Goal: Communication & Community: Answer question/provide support

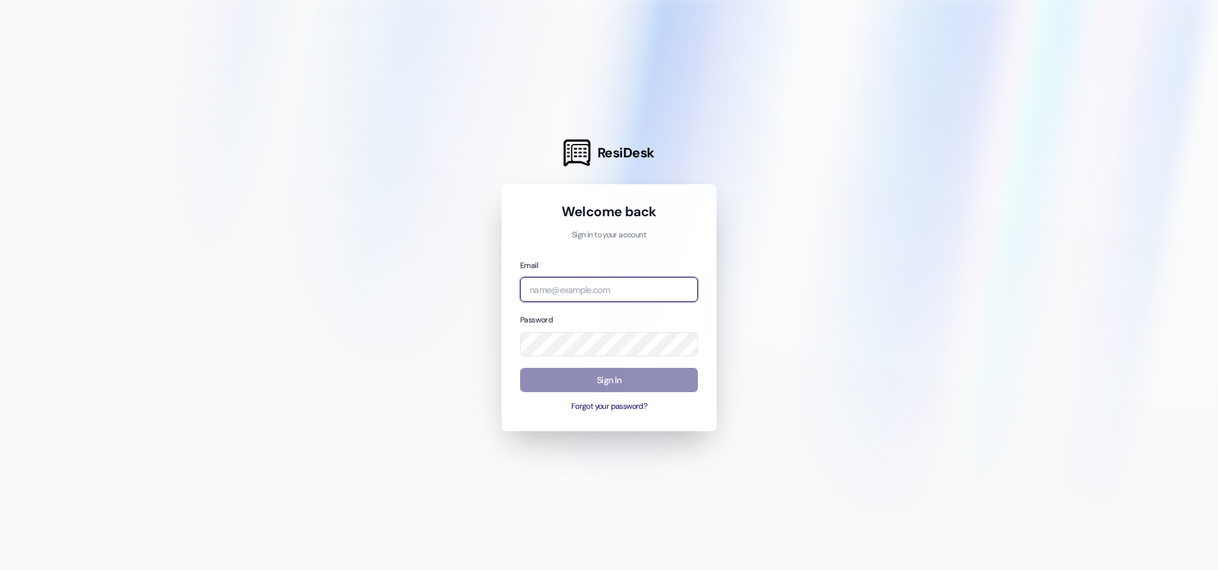
type input "[EMAIL_ADDRESS][DOMAIN_NAME]"
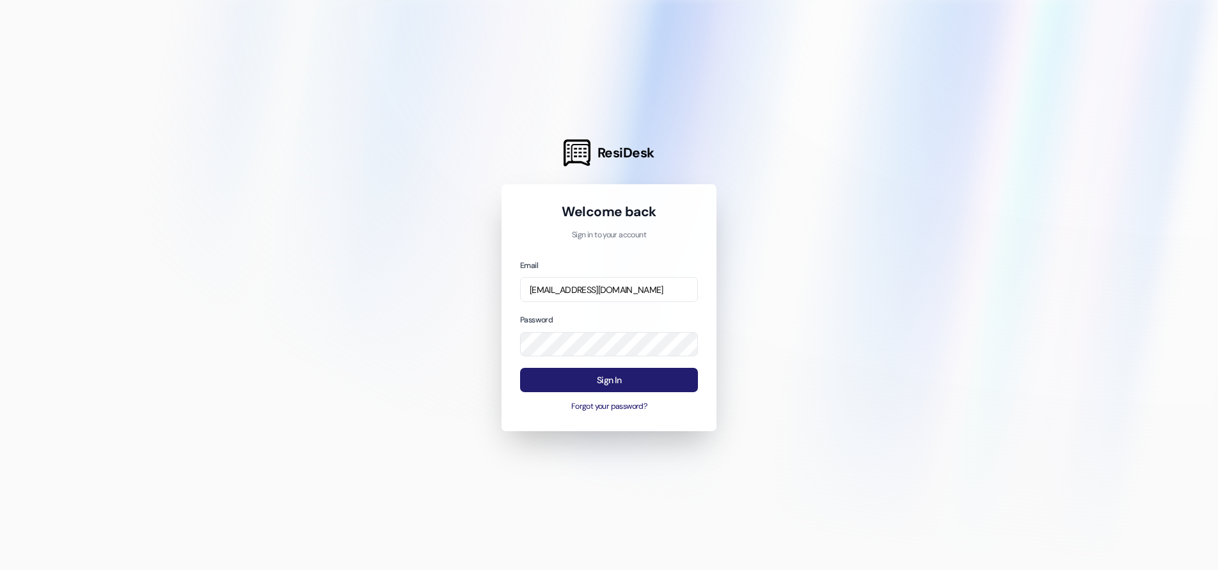
click at [596, 379] on button "Sign In" at bounding box center [609, 380] width 178 height 25
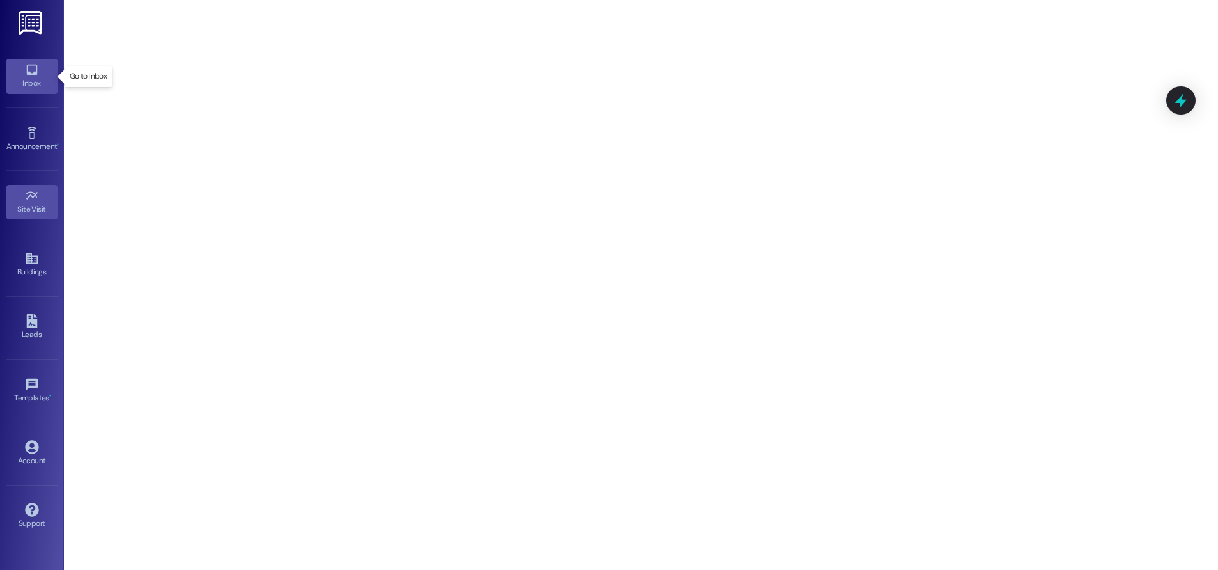
click at [34, 72] on icon at bounding box center [32, 70] width 14 height 14
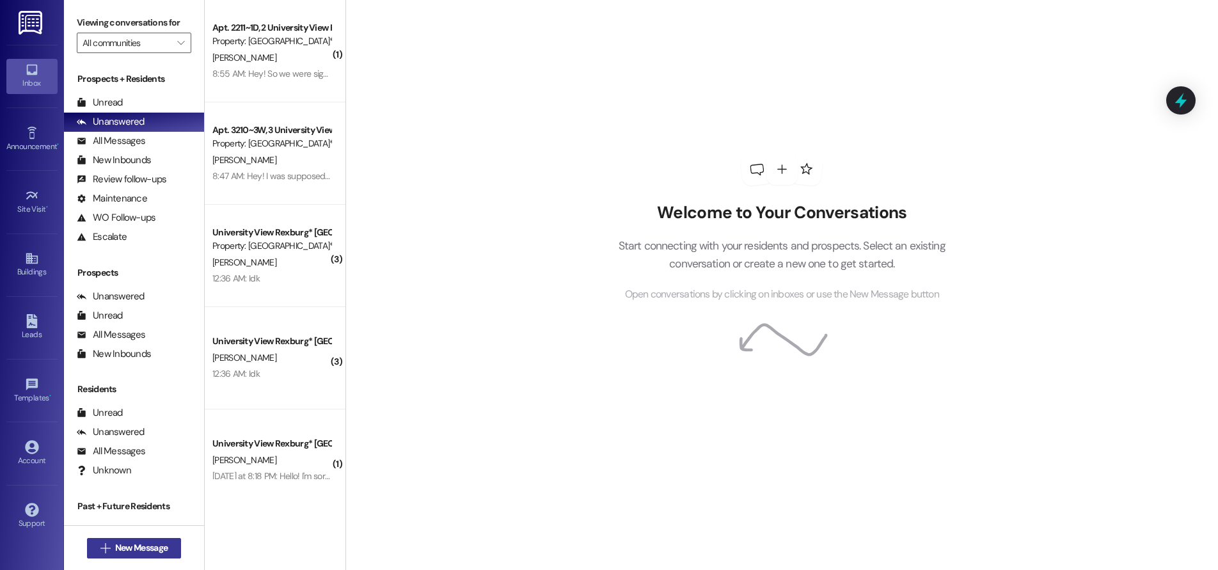
click at [132, 549] on span "New Message" at bounding box center [141, 547] width 52 height 13
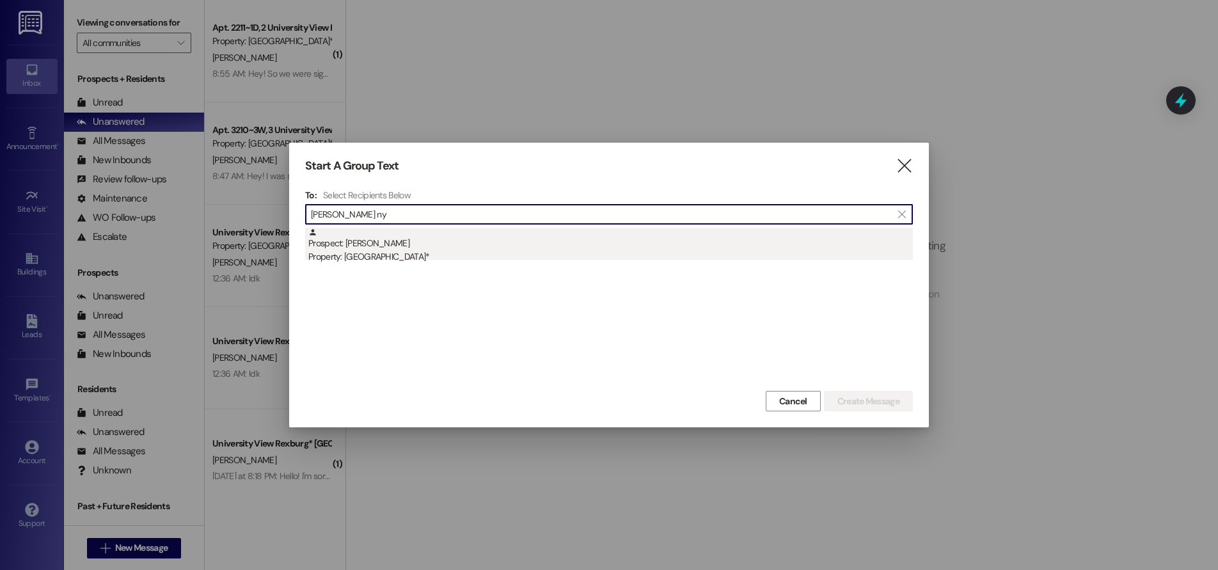
type input "[PERSON_NAME] ny"
click at [394, 250] on div "Prospect: [PERSON_NAME] Property: [GEOGRAPHIC_DATA]*" at bounding box center [610, 246] width 605 height 36
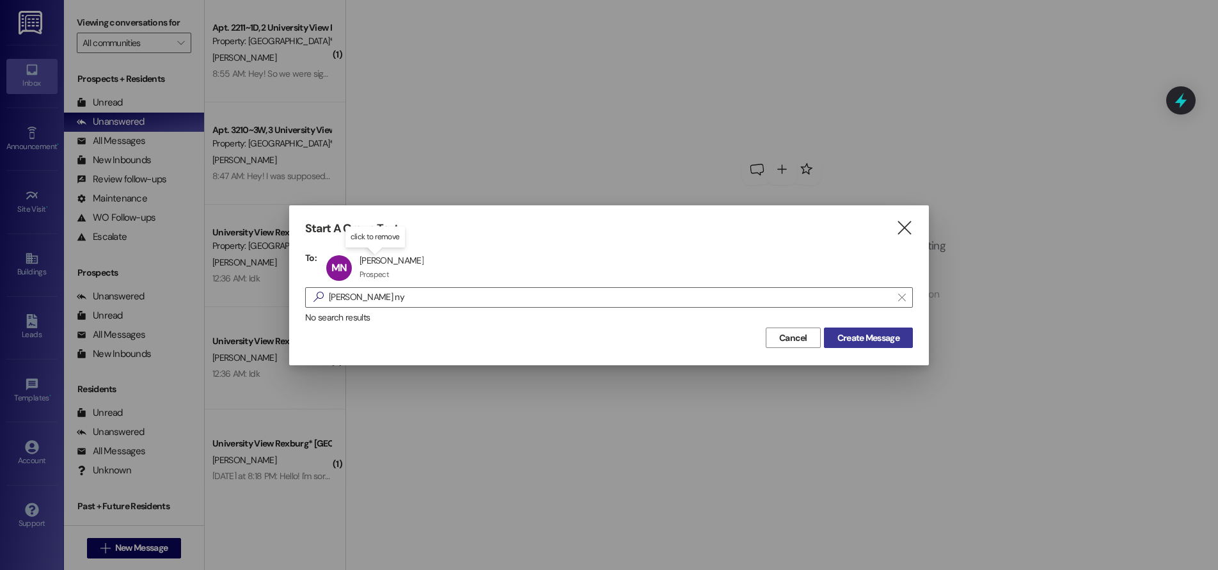
drag, startPoint x: 872, startPoint y: 337, endPoint x: 860, endPoint y: 342, distance: 13.0
click at [872, 338] on span "Create Message" at bounding box center [869, 337] width 62 height 13
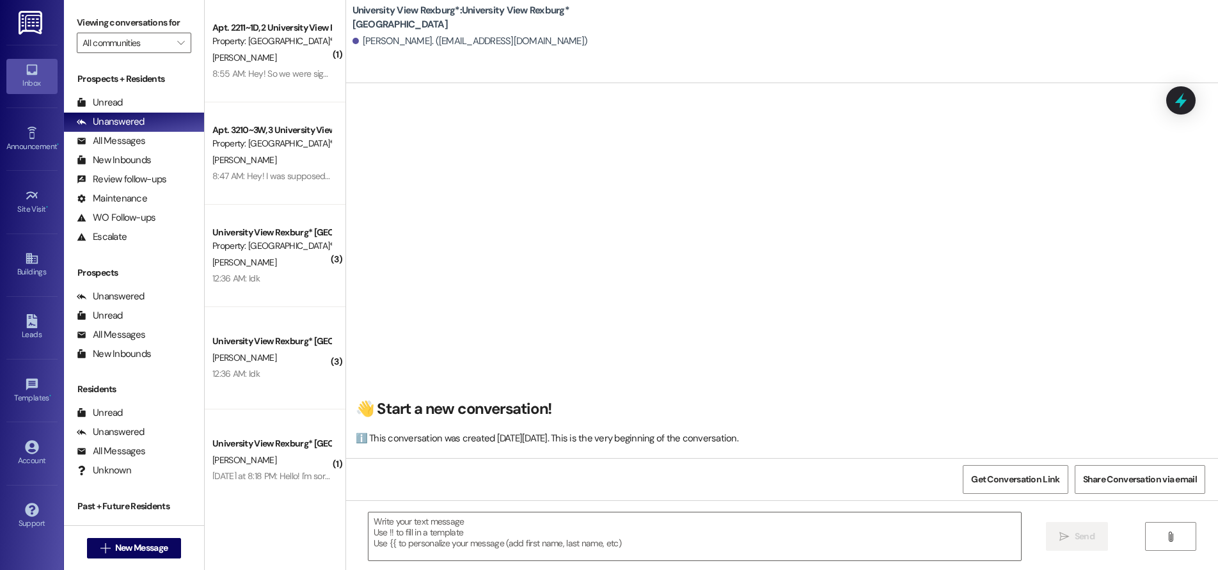
scroll to position [1, 0]
click at [527, 538] on textarea at bounding box center [695, 537] width 653 height 48
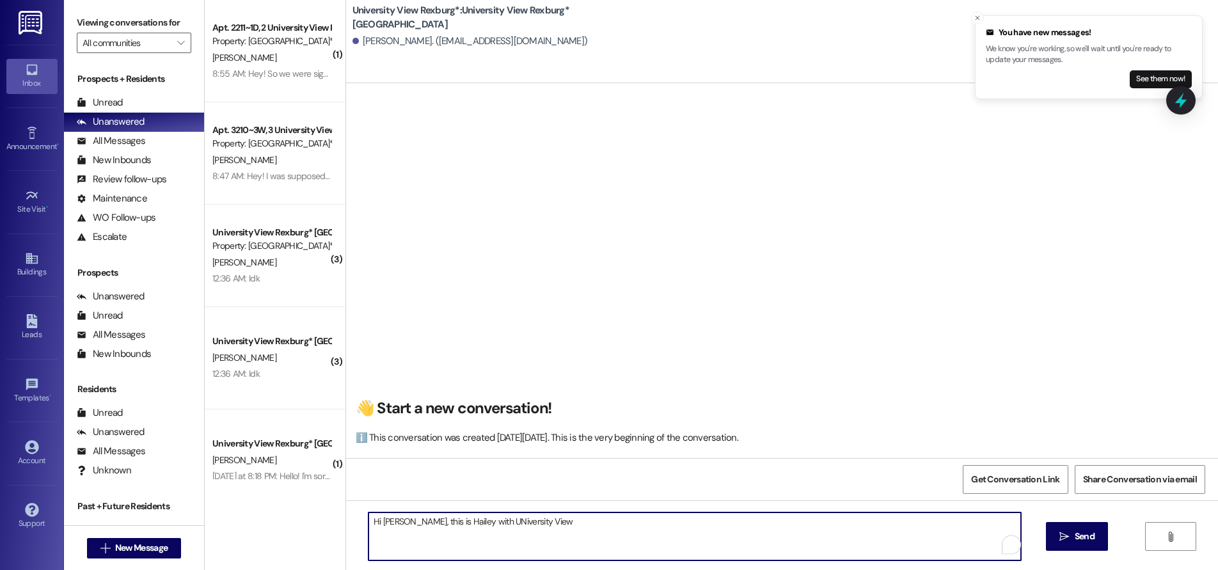
click at [387, 523] on textarea "Hi [PERSON_NAME], this is Hailey with UNiversity View" at bounding box center [695, 537] width 653 height 48
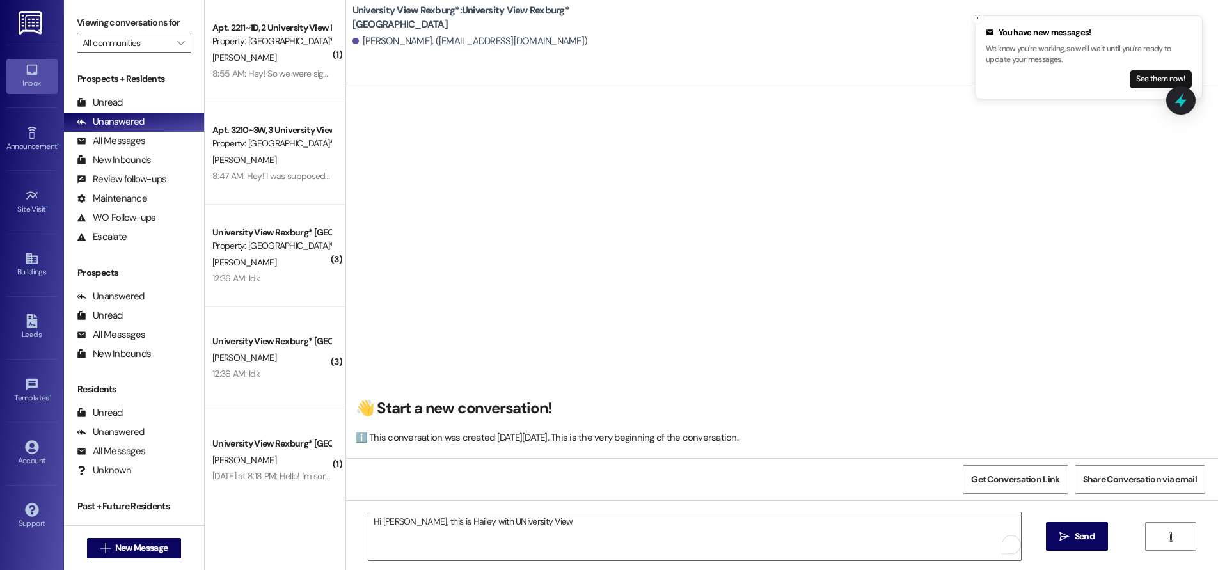
click at [277, 491] on div "( 1 ) Apt. 2211~1D, 2 [GEOGRAPHIC_DATA] Property: [GEOGRAPHIC_DATA]* [PERSON_NA…" at bounding box center [275, 285] width 141 height 570
click at [479, 526] on textarea "Hi [PERSON_NAME], this is Hailey with UNiversity View" at bounding box center [695, 537] width 653 height 48
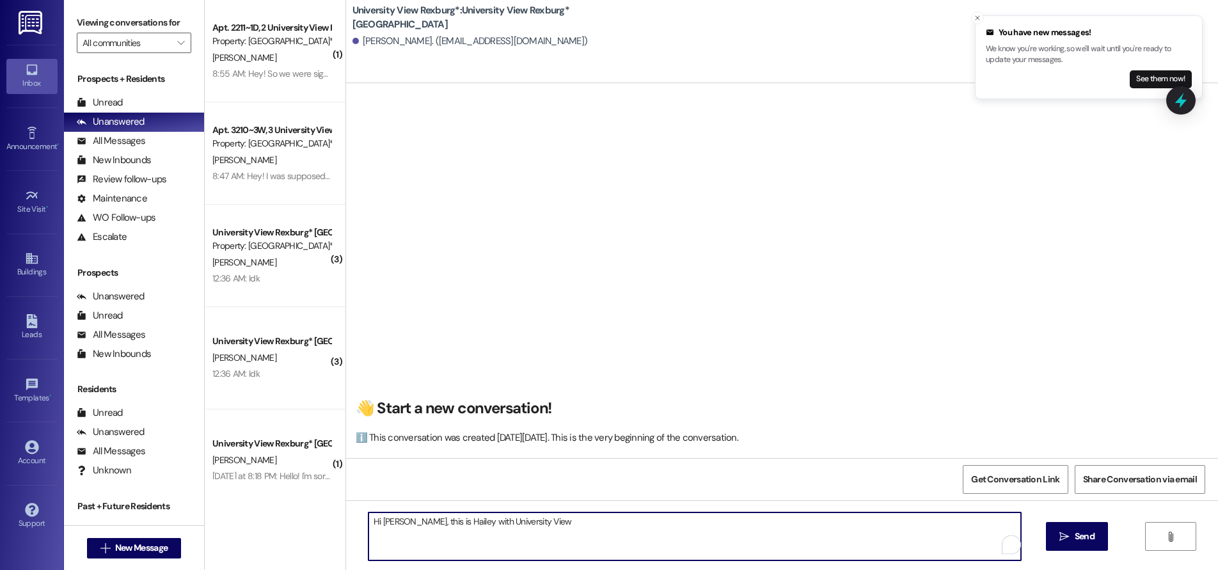
click at [527, 528] on textarea "Hi [PERSON_NAME], this is Hailey with University View" at bounding box center [695, 537] width 653 height 48
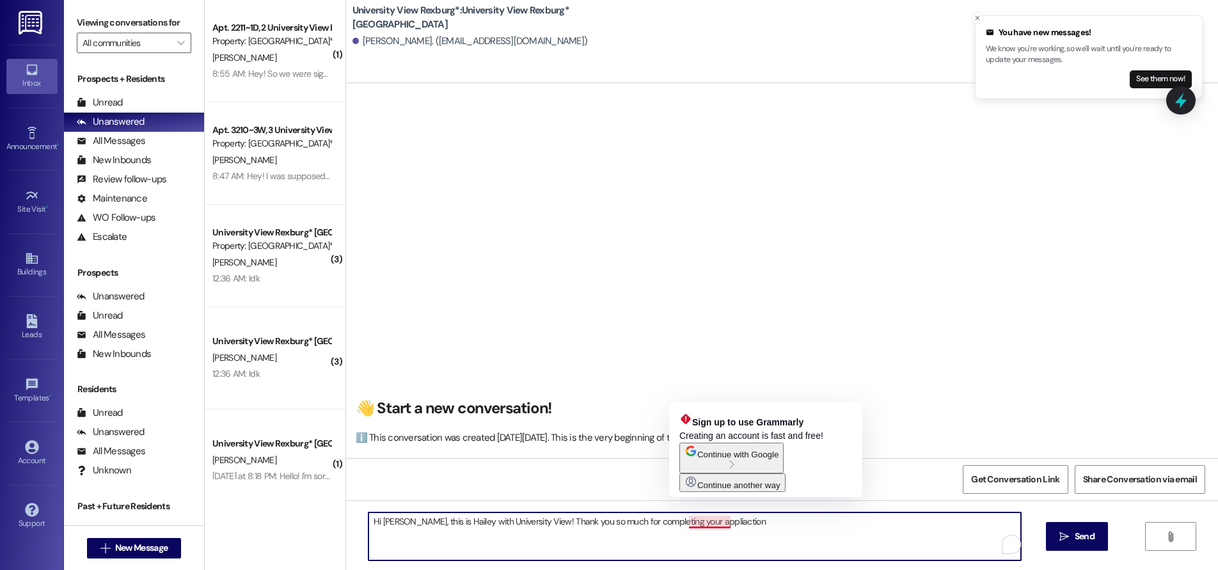
click at [689, 523] on textarea "Hi [PERSON_NAME], this is Hailey with University View! Thank you so much for co…" at bounding box center [695, 537] width 653 height 48
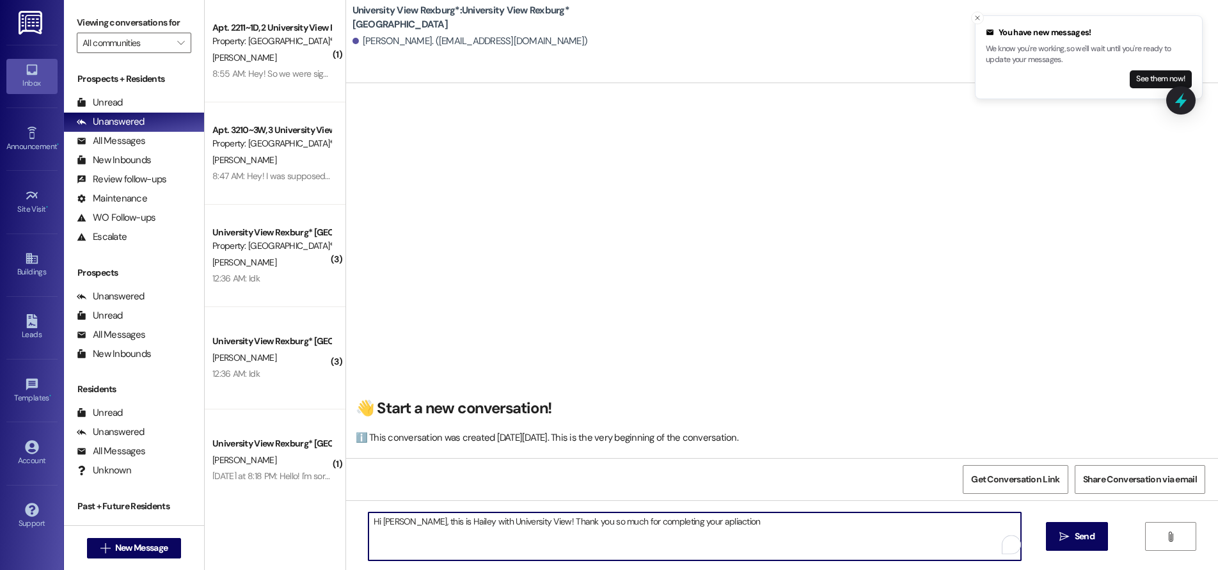
click at [718, 525] on textarea "Hi [PERSON_NAME], this is Hailey with University View! Thank you so much for co…" at bounding box center [695, 537] width 653 height 48
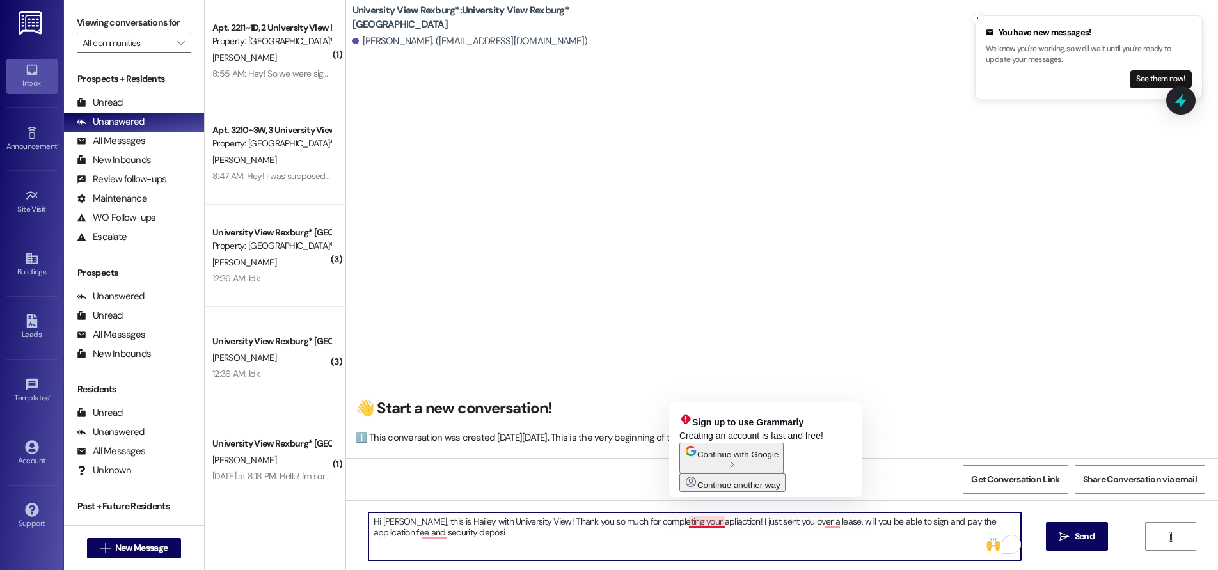
click at [688, 526] on textarea "Hi [PERSON_NAME], this is Hailey with University View! Thank you so much for co…" at bounding box center [695, 537] width 653 height 48
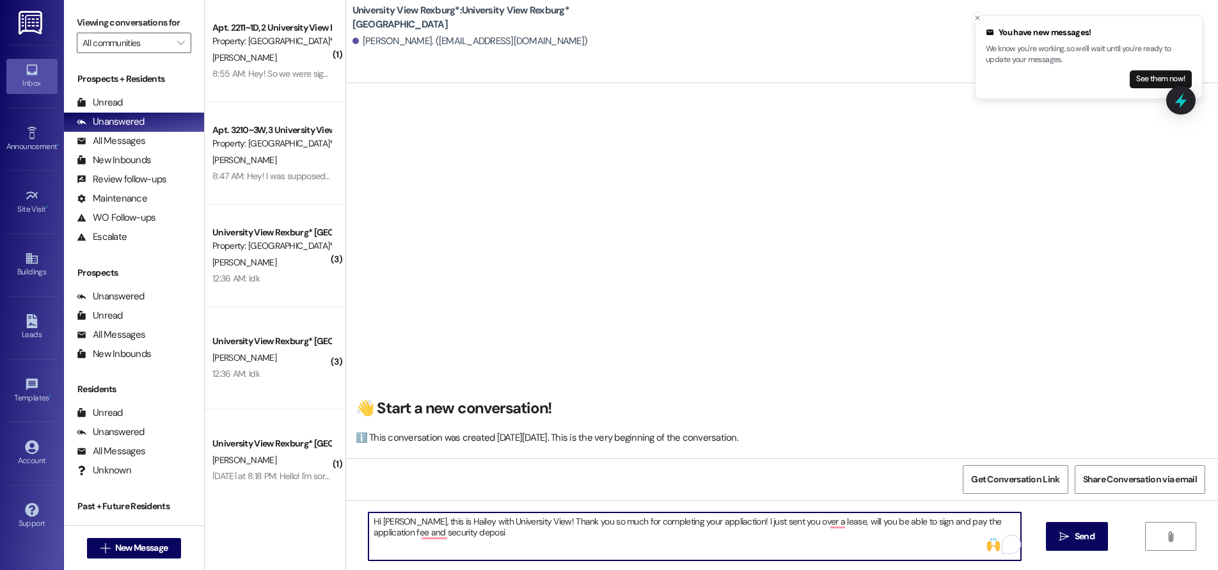
click at [701, 523] on textarea "Hi [PERSON_NAME], this is Hailey with University View! Thank you so much for co…" at bounding box center [695, 537] width 653 height 48
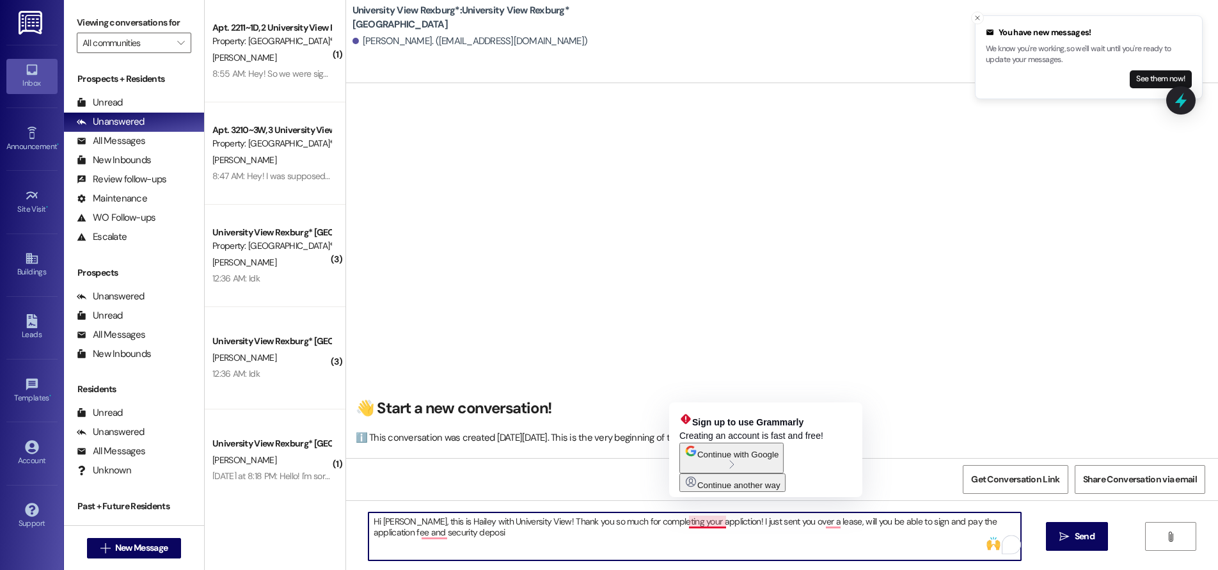
click at [703, 523] on textarea "Hi [PERSON_NAME], this is Hailey with University View! Thank you so much for co…" at bounding box center [695, 537] width 653 height 48
click at [702, 525] on textarea "Hi [PERSON_NAME], this is Hailey with University View! Thank you so much for co…" at bounding box center [695, 537] width 653 height 48
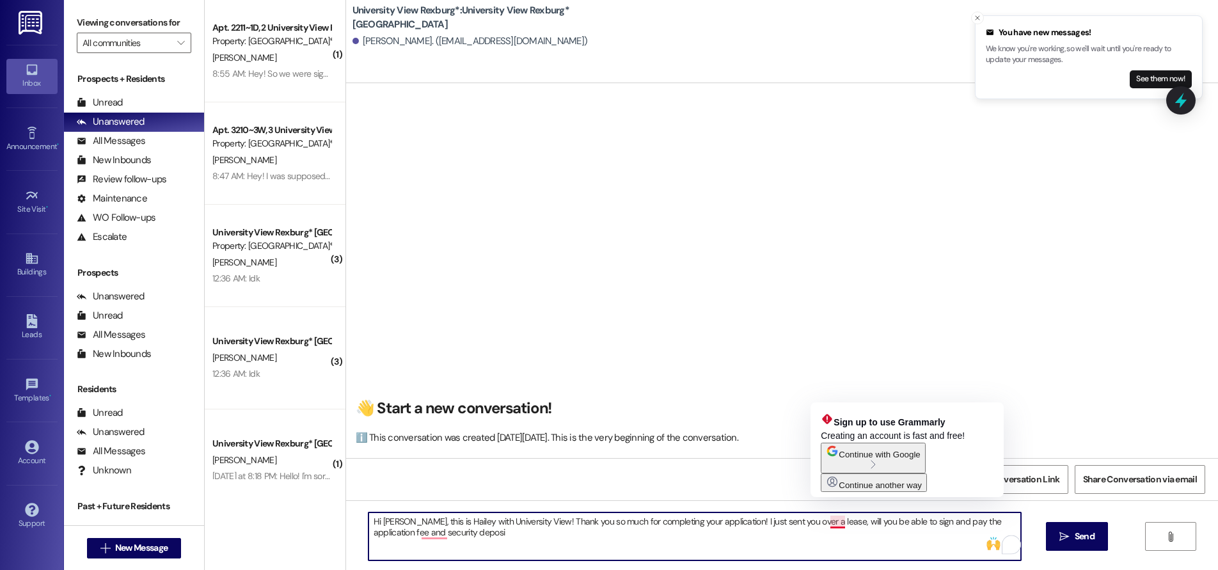
click at [823, 525] on textarea "Hi [PERSON_NAME], this is Hailey with University View! Thank you so much for co…" at bounding box center [695, 537] width 653 height 48
click at [829, 524] on textarea "Hi [PERSON_NAME], this is Hailey with University View! Thank you so much for co…" at bounding box center [695, 537] width 653 height 48
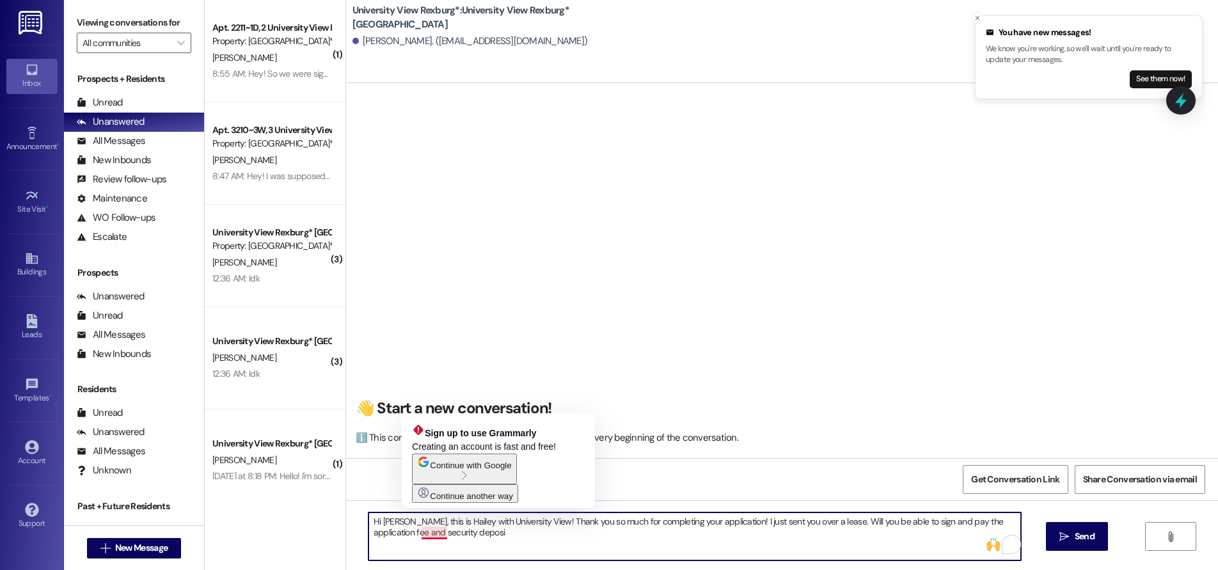
click at [443, 534] on textarea "Hi [PERSON_NAME], this is Hailey with University View! Thank you so much for co…" at bounding box center [695, 537] width 653 height 48
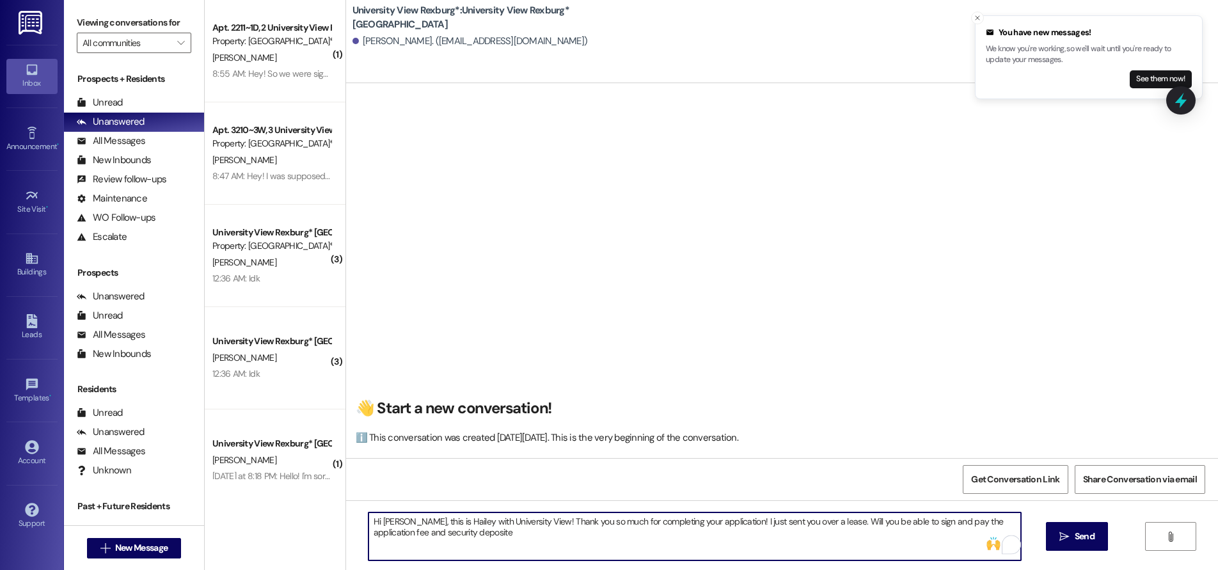
click at [828, 528] on textarea "Hi [PERSON_NAME], this is Hailey with University View! Thank you so much for co…" at bounding box center [695, 537] width 653 height 48
click at [824, 523] on textarea "Hi [PERSON_NAME], this is Hailey with University View! Thank you so much for co…" at bounding box center [695, 537] width 653 height 48
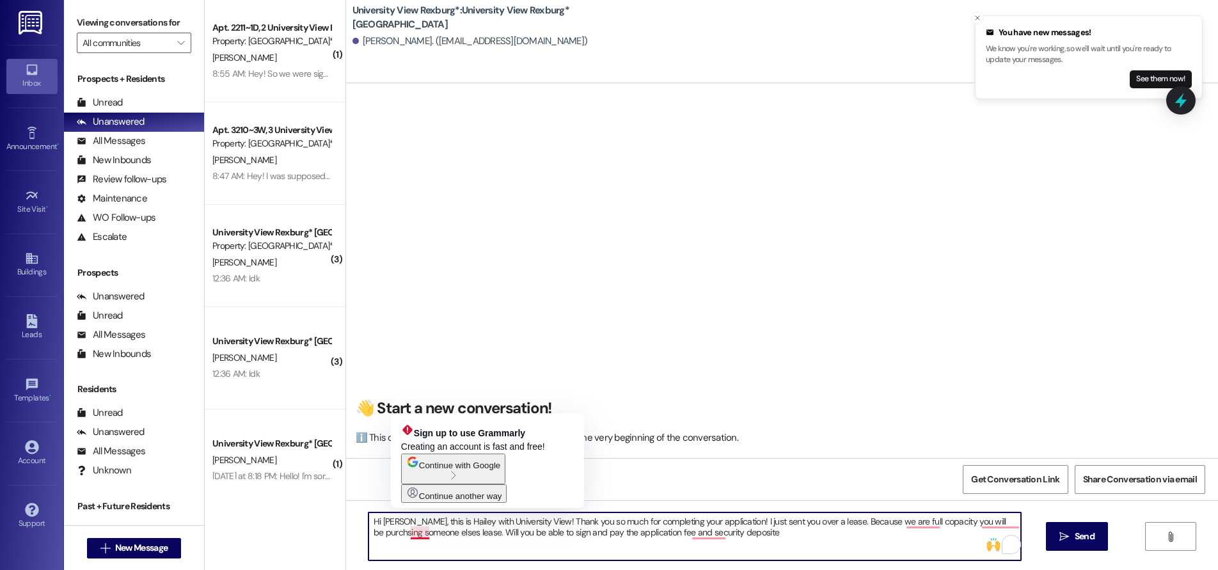
drag, startPoint x: 410, startPoint y: 536, endPoint x: 404, endPoint y: 539, distance: 6.9
click at [404, 539] on textarea "Hi [PERSON_NAME], this is Hailey with University View! Thank you so much for co…" at bounding box center [695, 537] width 653 height 48
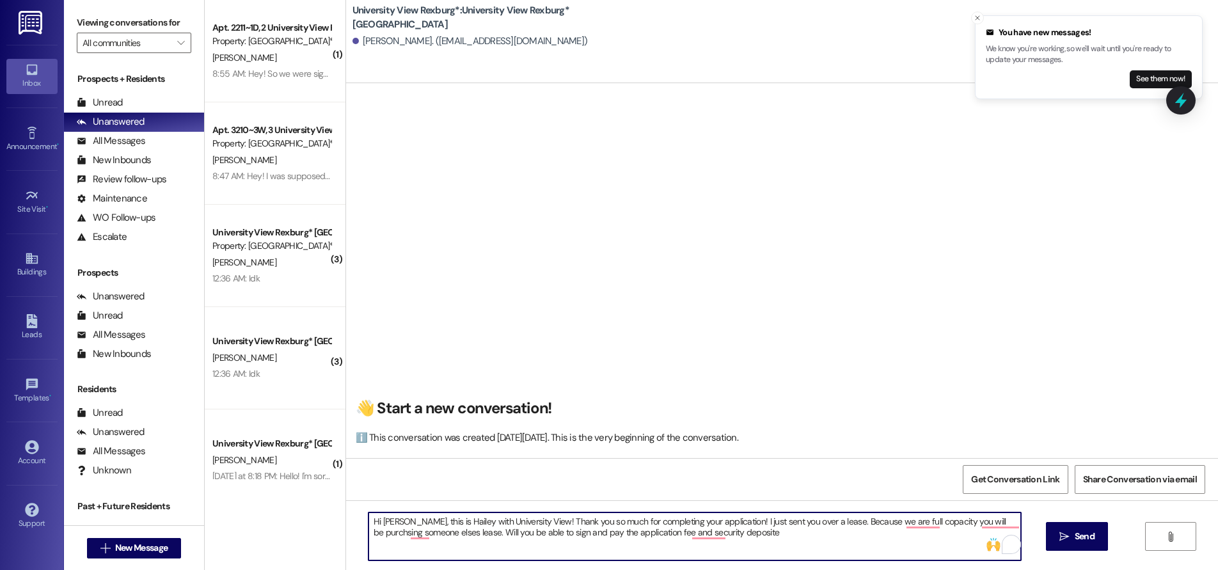
click at [415, 532] on textarea "Hi [PERSON_NAME], this is Hailey with University View! Thank you so much for co…" at bounding box center [695, 537] width 653 height 48
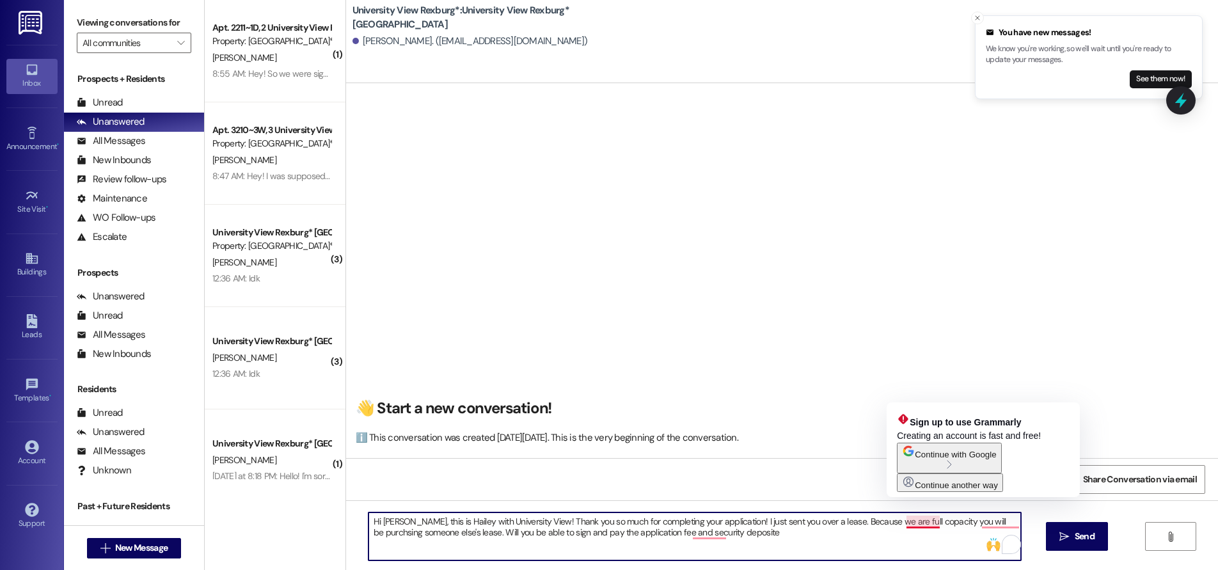
click at [906, 522] on textarea "Hi [PERSON_NAME], this is Hailey with University View! Thank you so much for co…" at bounding box center [695, 537] width 653 height 48
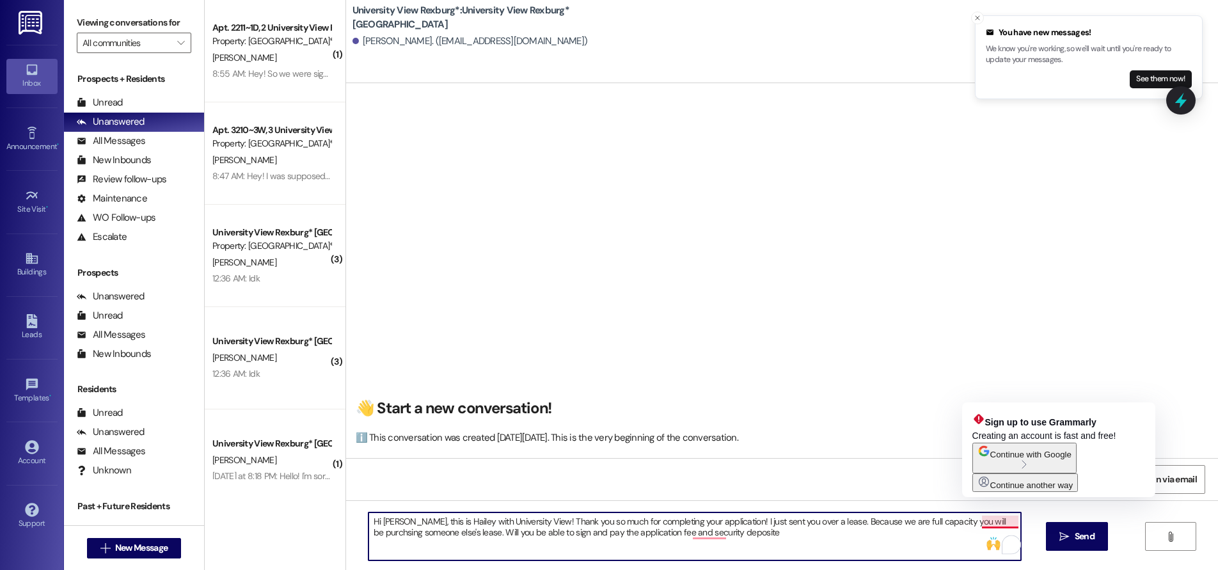
click at [994, 524] on textarea "Hi [PERSON_NAME], this is Hailey with University View! Thank you so much for co…" at bounding box center [695, 537] width 653 height 48
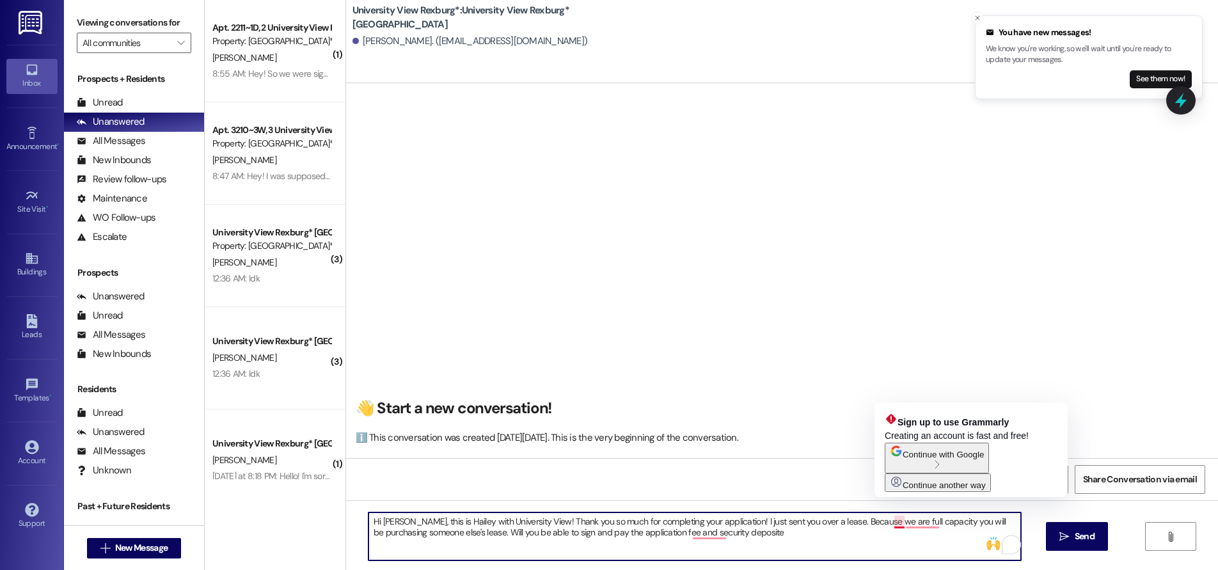
click at [888, 523] on textarea "Hi [PERSON_NAME], this is Hailey with University View! Thank you so much for co…" at bounding box center [695, 537] width 653 height 48
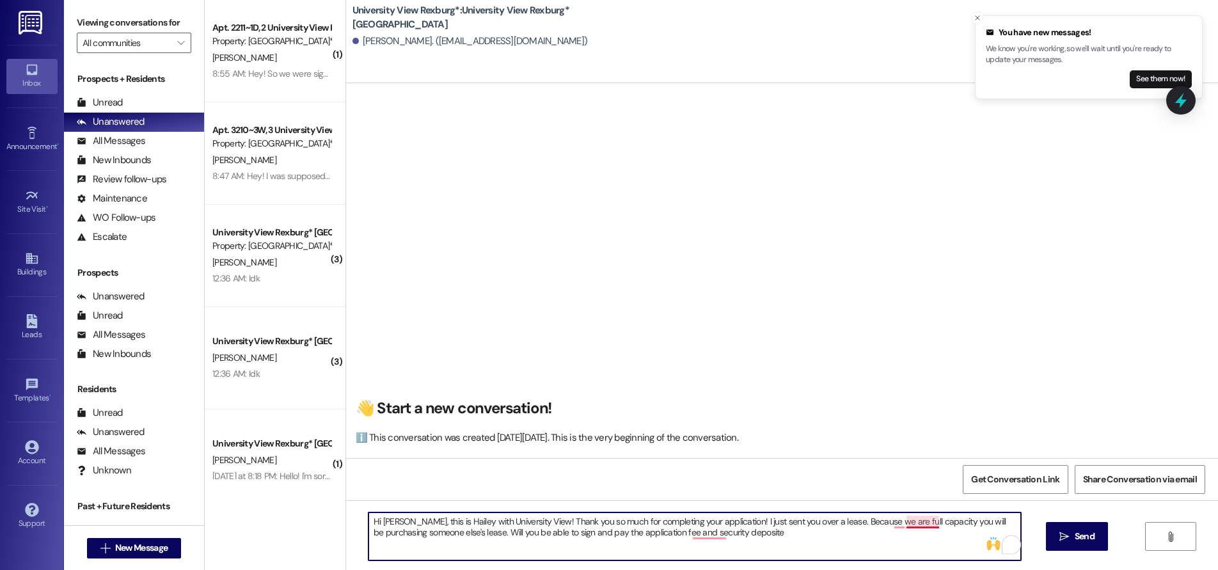
click at [898, 521] on textarea "Hi [PERSON_NAME], this is Hailey with University View! Thank you so much for co…" at bounding box center [695, 537] width 653 height 48
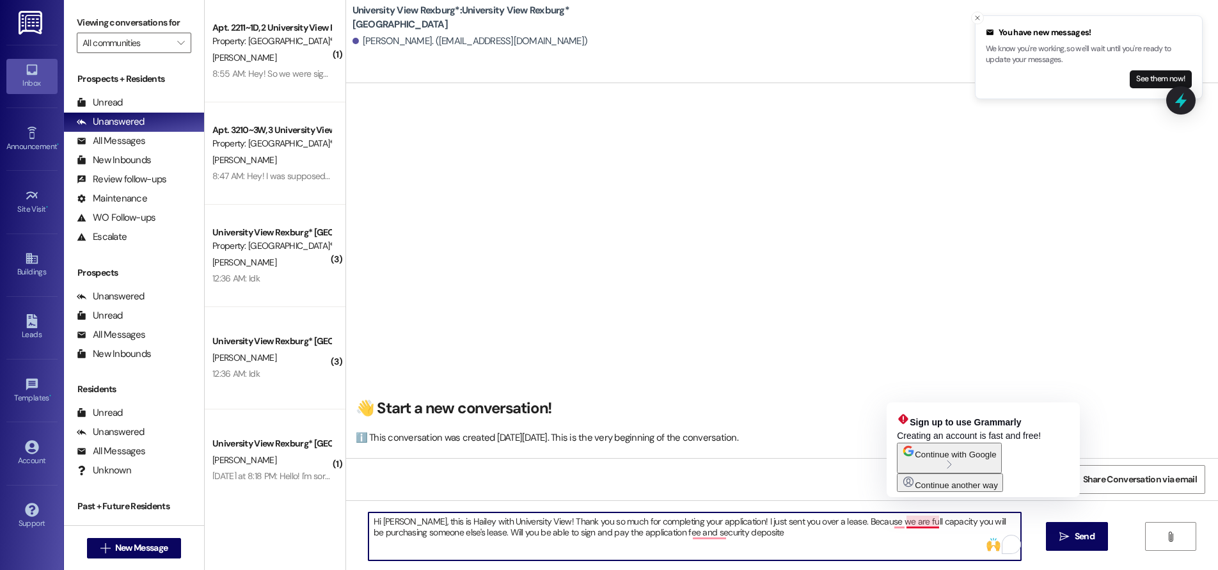
click at [928, 525] on textarea "Hi [PERSON_NAME], this is Hailey with University View! Thank you so much for co…" at bounding box center [695, 537] width 653 height 48
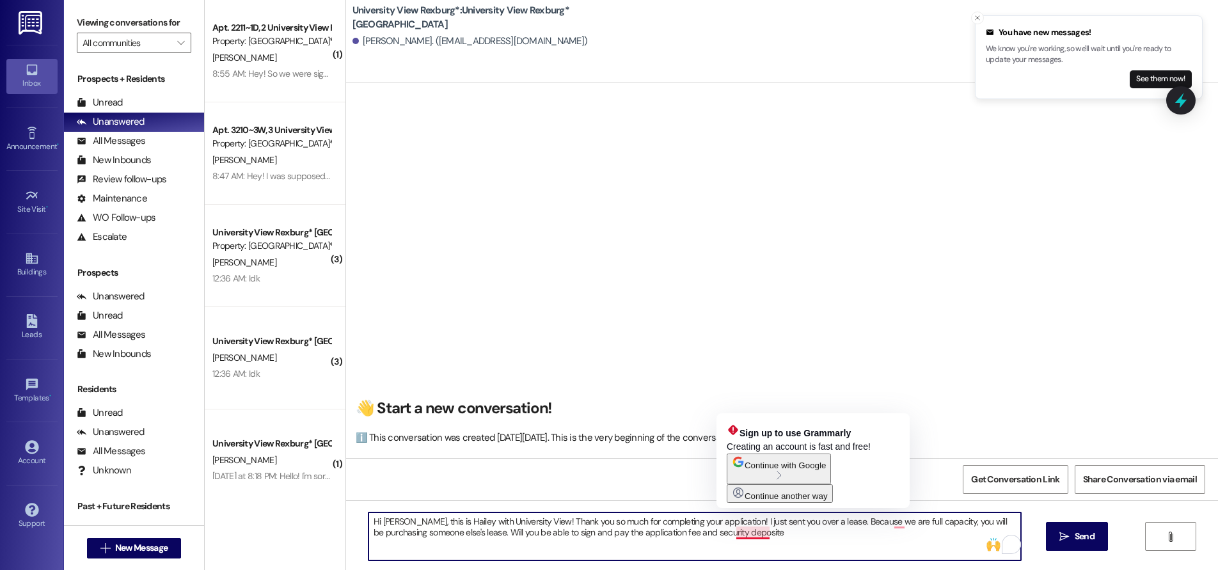
click at [758, 534] on textarea "Hi [PERSON_NAME], this is Hailey with University View! Thank you so much for co…" at bounding box center [695, 537] width 653 height 48
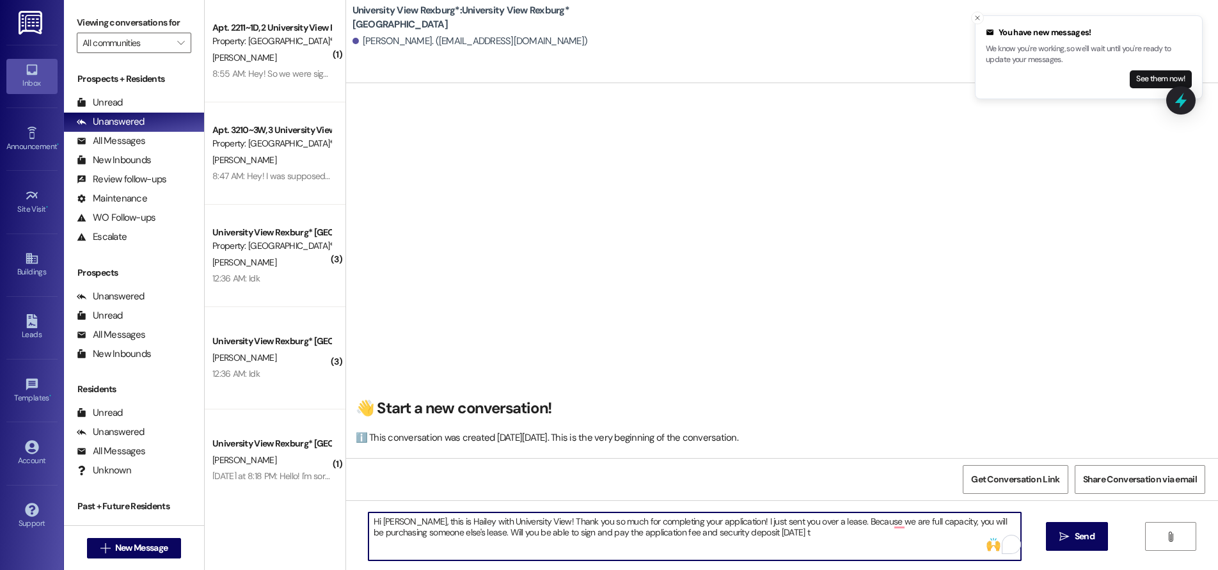
drag, startPoint x: 882, startPoint y: 523, endPoint x: 893, endPoint y: 541, distance: 21.2
click at [883, 523] on textarea "Hi [PERSON_NAME], this is Hailey with University View! Thank you so much for co…" at bounding box center [695, 537] width 653 height 48
click at [779, 537] on textarea "Hi [PERSON_NAME], this is Hailey with University View! Thank you so much for co…" at bounding box center [695, 537] width 653 height 48
click at [798, 536] on textarea "Hi [PERSON_NAME], this is Hailey with University View! Thank you so much for co…" at bounding box center [695, 537] width 653 height 48
click at [574, 532] on textarea "Hi [PERSON_NAME], this is Hailey with University View! Thank you so much for co…" at bounding box center [695, 537] width 653 height 48
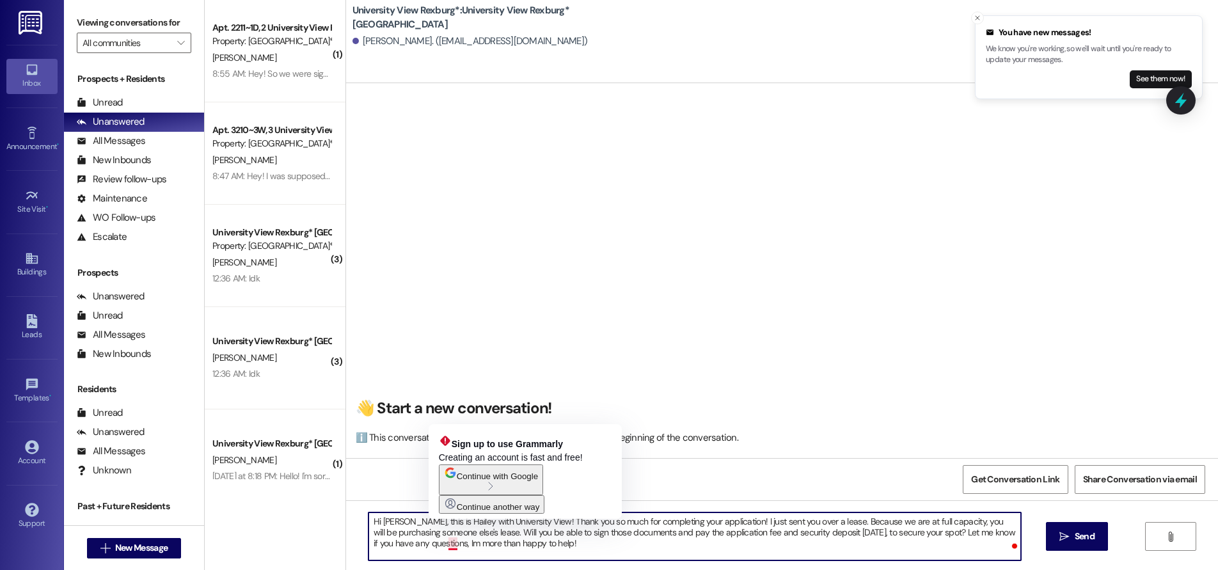
click at [442, 545] on textarea "Hi [PERSON_NAME], this is Hailey with University View! Thank you so much for co…" at bounding box center [695, 537] width 653 height 48
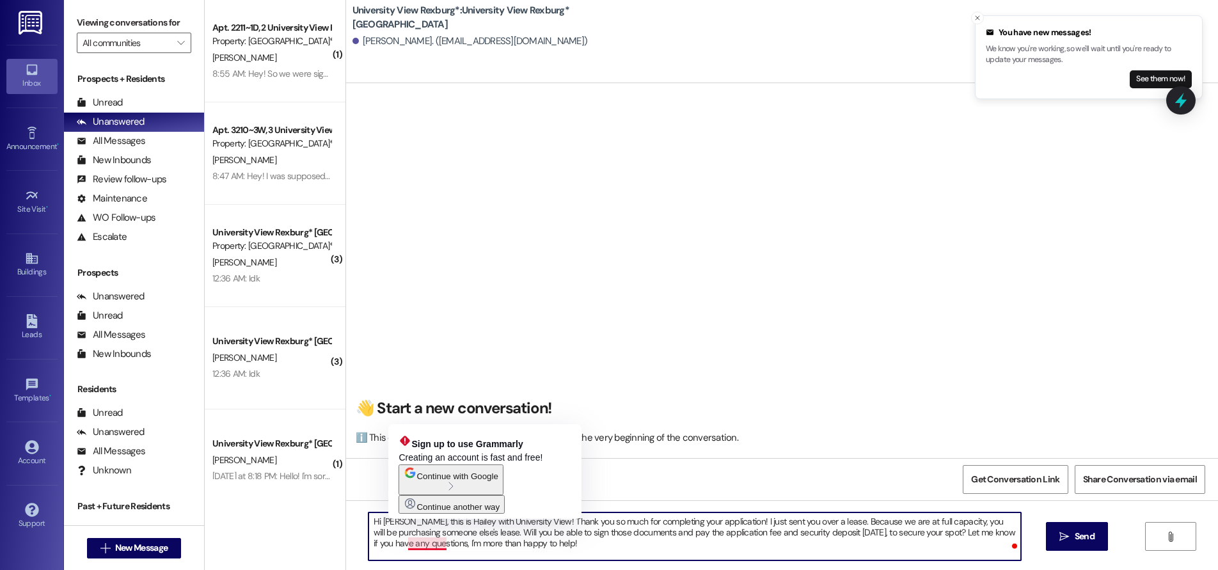
click at [422, 547] on textarea "Hi [PERSON_NAME], this is Hailey with University View! Thank you so much for co…" at bounding box center [695, 537] width 653 height 48
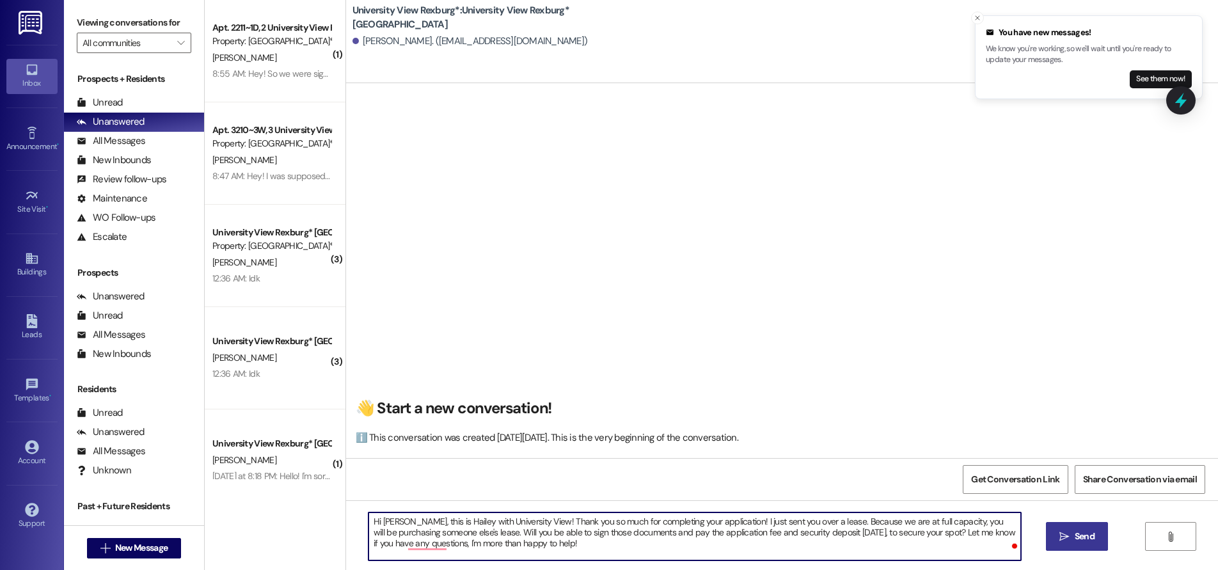
type textarea "Hi [PERSON_NAME], this is Hailey with University View! Thank you so much for co…"
click at [1065, 537] on icon "" at bounding box center [1065, 537] width 10 height 10
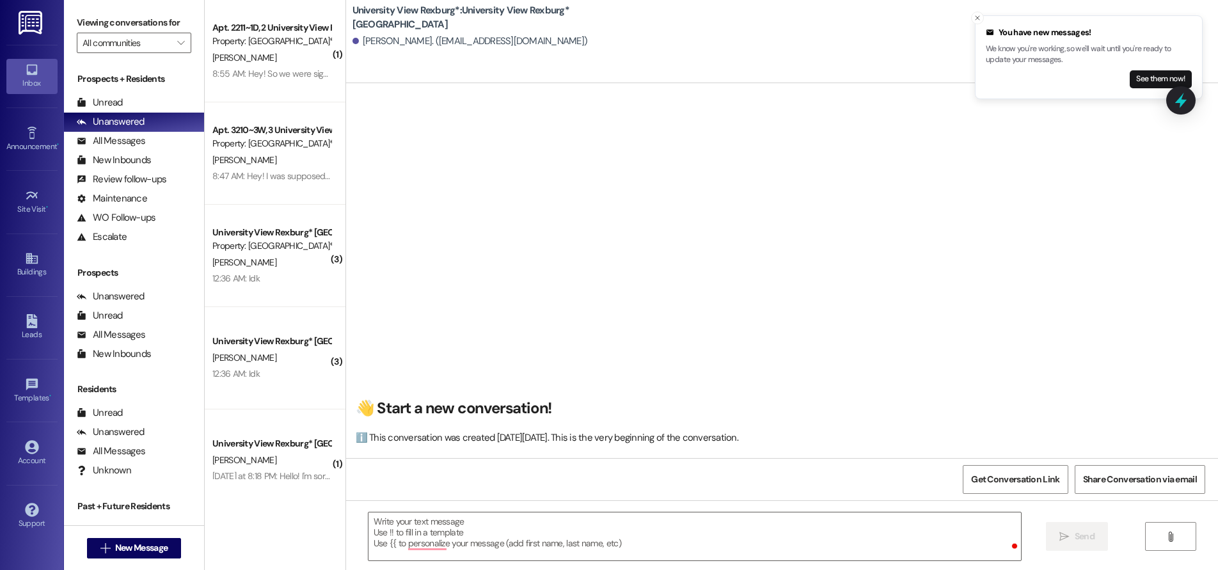
scroll to position [0, 0]
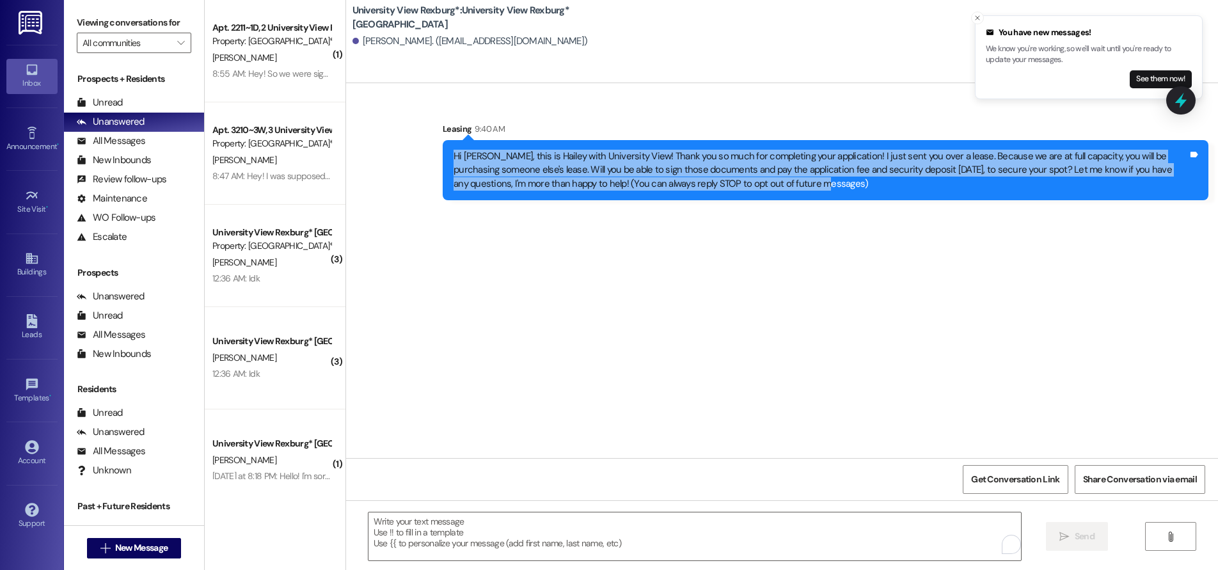
drag, startPoint x: 444, startPoint y: 154, endPoint x: 792, endPoint y: 191, distance: 349.4
click at [792, 191] on div "Hi [PERSON_NAME], this is Hailey with University View! Thank you so much for co…" at bounding box center [821, 170] width 735 height 41
copy div "Hi [PERSON_NAME], this is Hailey with University View! Thank you so much for co…"
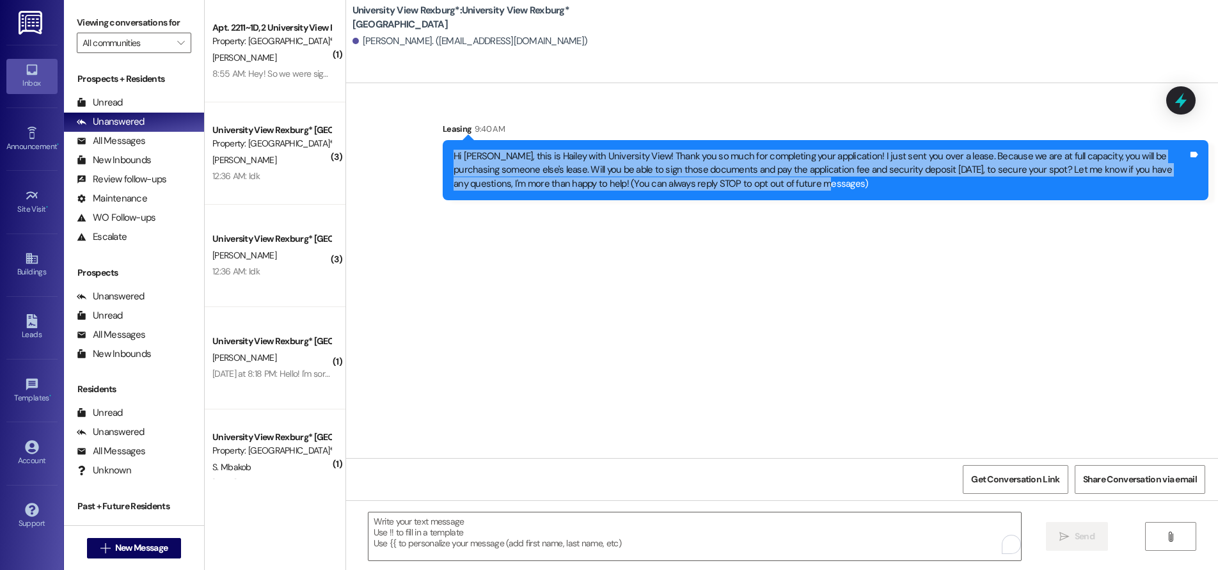
drag, startPoint x: 150, startPoint y: 544, endPoint x: 166, endPoint y: 571, distance: 31.3
click at [166, 570] on html "Inbox Go to Inbox Announcement • Send A Text Announcement Site Visit • Go to Si…" at bounding box center [609, 285] width 1218 height 570
click at [146, 546] on span "New Message" at bounding box center [141, 547] width 52 height 13
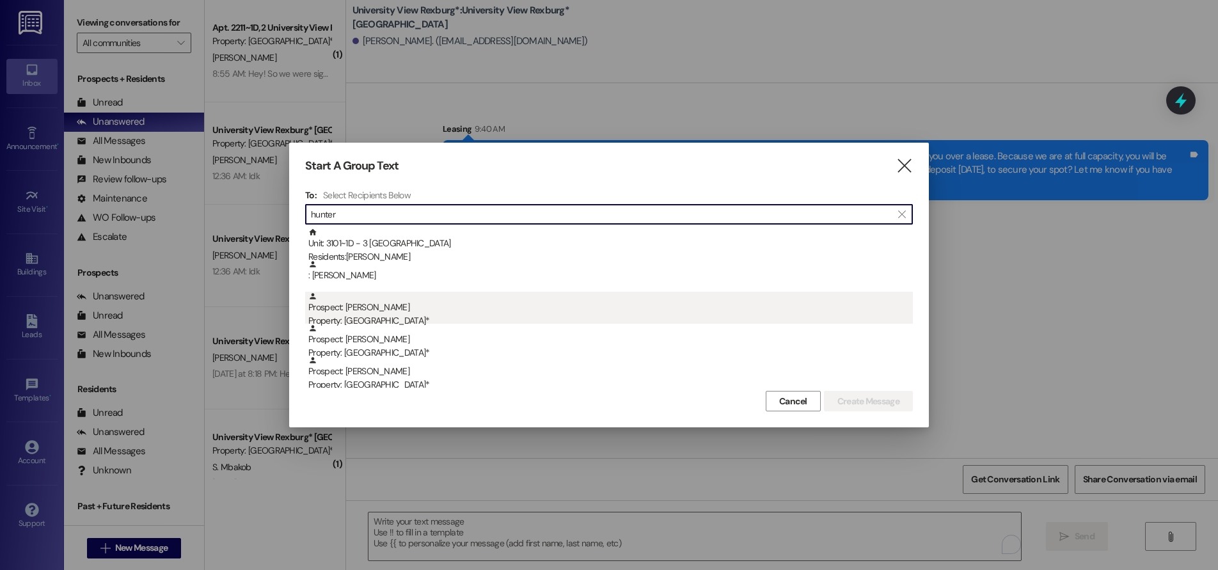
type input "hunter"
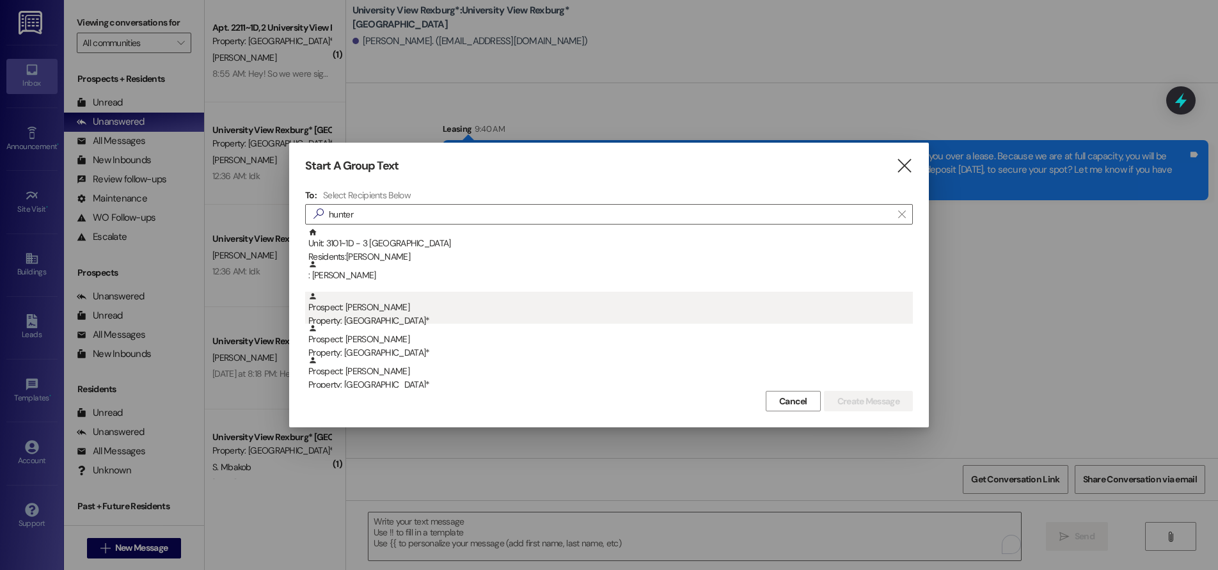
click at [366, 313] on div "Prospect: [PERSON_NAME] Property: [GEOGRAPHIC_DATA]*" at bounding box center [610, 310] width 605 height 36
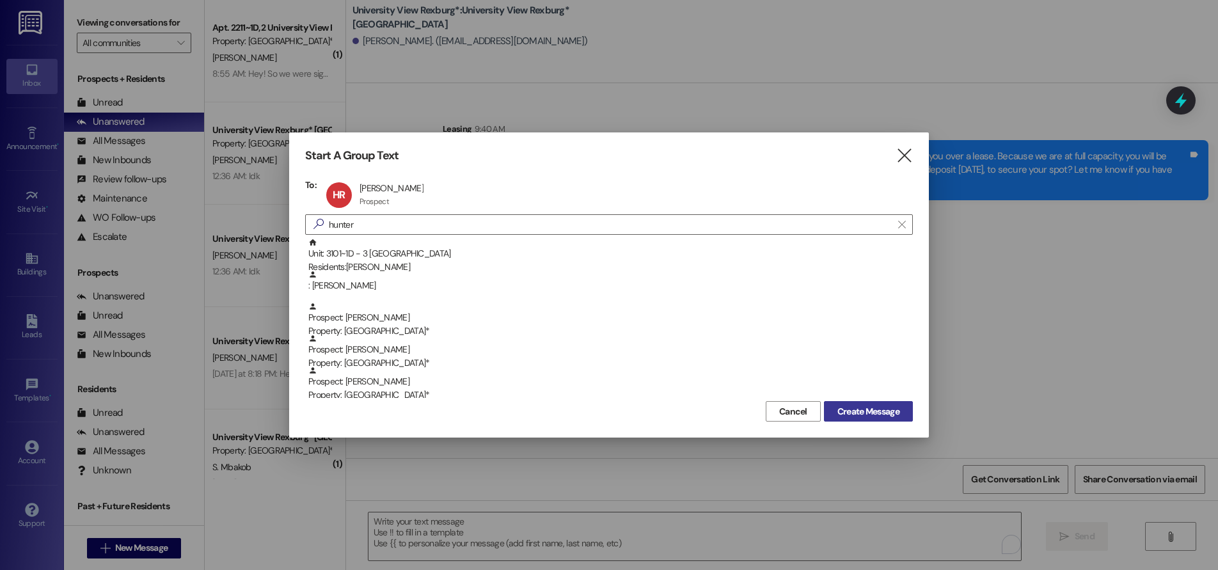
click at [861, 409] on span "Create Message" at bounding box center [869, 411] width 62 height 13
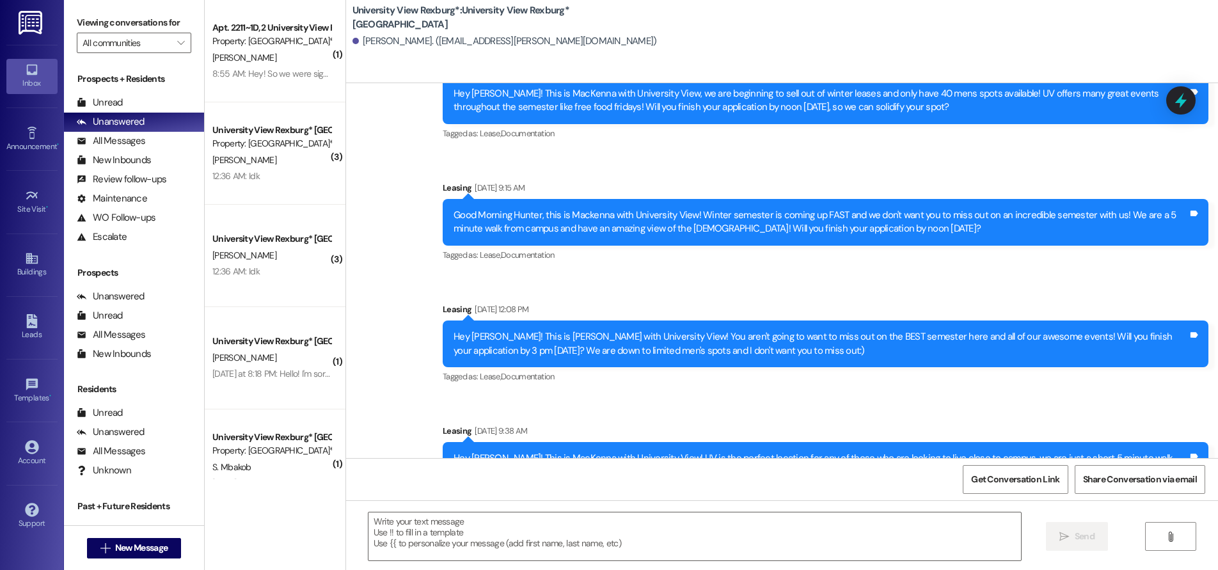
scroll to position [380, 0]
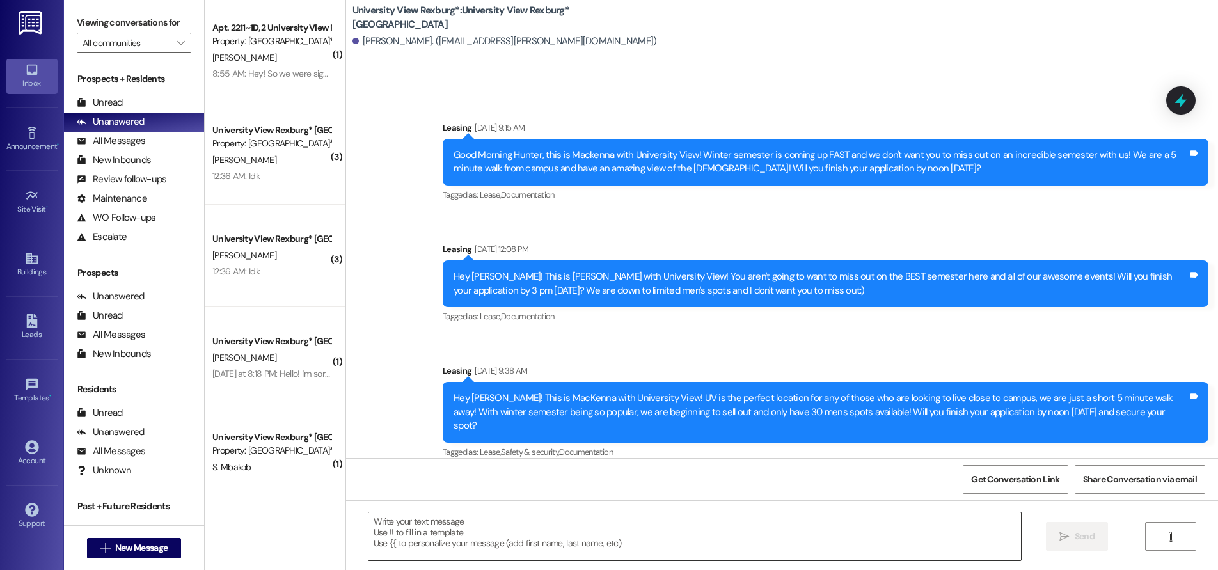
click at [532, 538] on textarea at bounding box center [695, 537] width 653 height 48
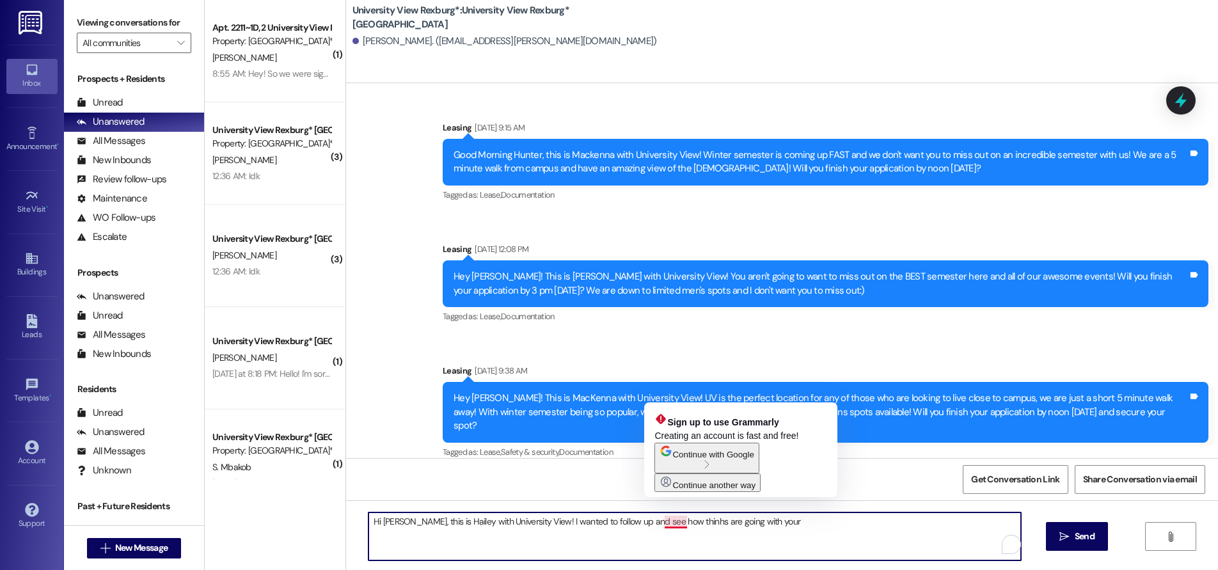
click at [674, 527] on textarea "Hi [PERSON_NAME], this is Hailey with University View! I wanted to follow up an…" at bounding box center [695, 537] width 653 height 48
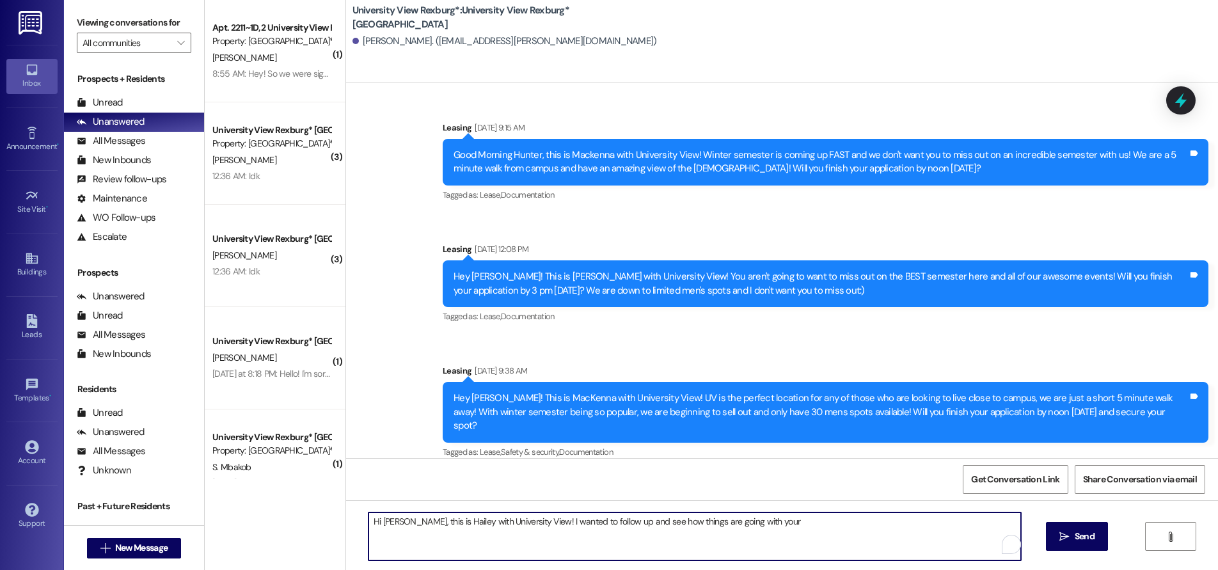
click at [754, 523] on textarea "Hi [PERSON_NAME], this is Hailey with University View! I wanted to follow up an…" at bounding box center [695, 537] width 653 height 48
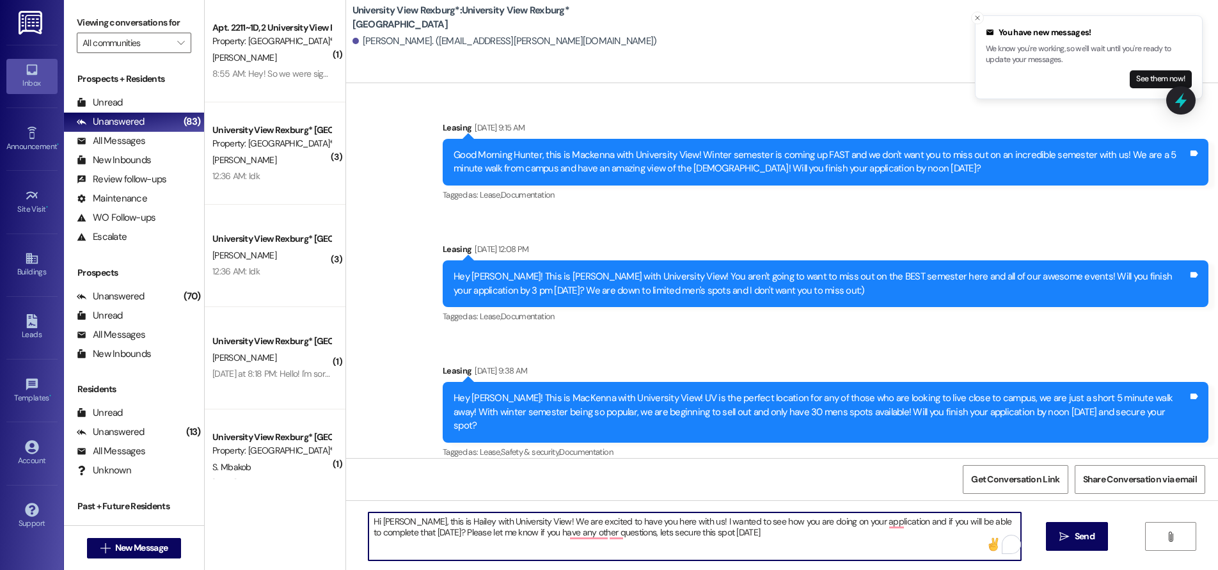
click at [407, 531] on textarea "Hi [PERSON_NAME], this is Hailey with University View! We are excited to have y…" at bounding box center [695, 537] width 653 height 48
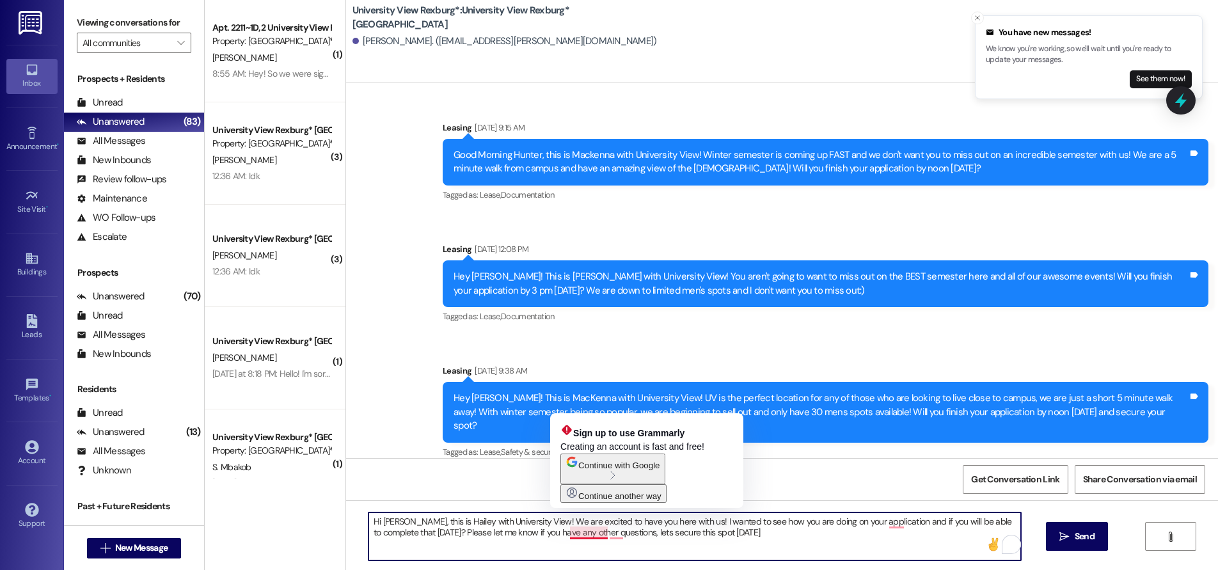
click at [593, 533] on textarea "Hi [PERSON_NAME], this is Hailey with University View! We are excited to have y…" at bounding box center [695, 537] width 653 height 48
click at [598, 536] on textarea "Hi [PERSON_NAME], this is Hailey with University View! We are excited to have y…" at bounding box center [695, 537] width 653 height 48
click at [600, 538] on textarea "Hi [PERSON_NAME], this is Hailey with University View! We are excited to have y…" at bounding box center [695, 537] width 653 height 48
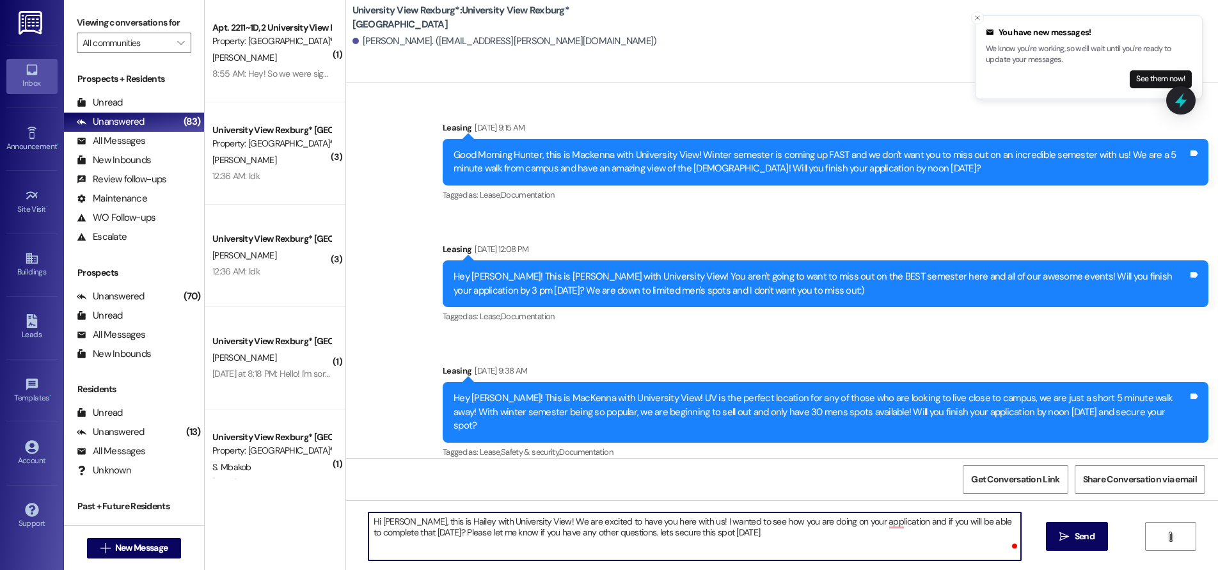
click at [602, 531] on textarea "Hi [PERSON_NAME], this is Hailey with University View! We are excited to have y…" at bounding box center [695, 537] width 653 height 48
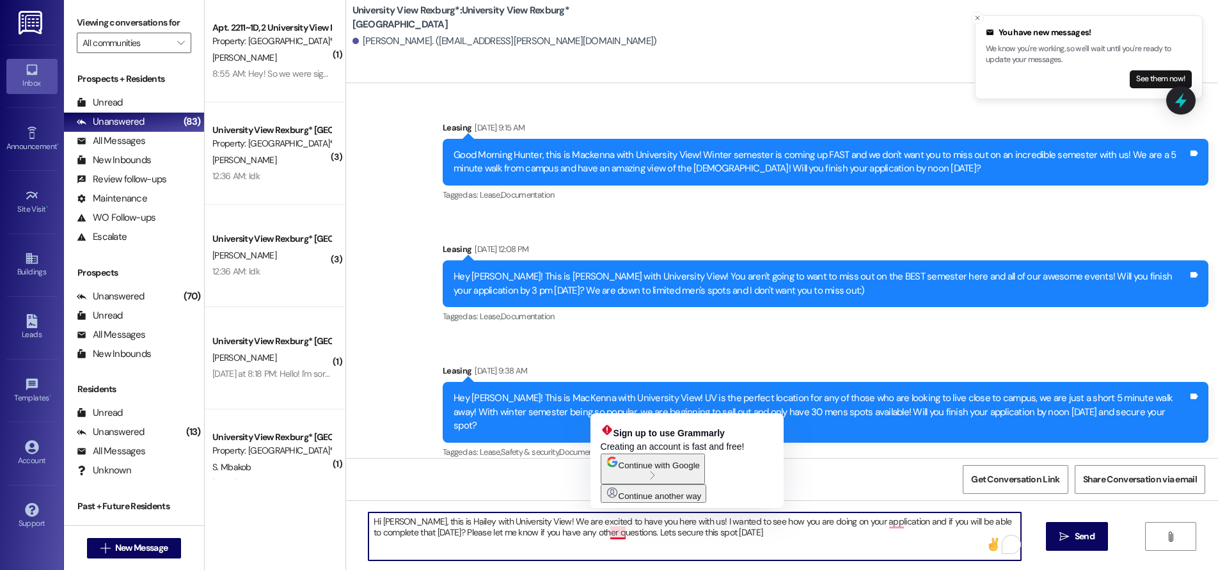
click at [613, 531] on textarea "Hi [PERSON_NAME], this is Hailey with University View! We are excited to have y…" at bounding box center [695, 537] width 653 height 48
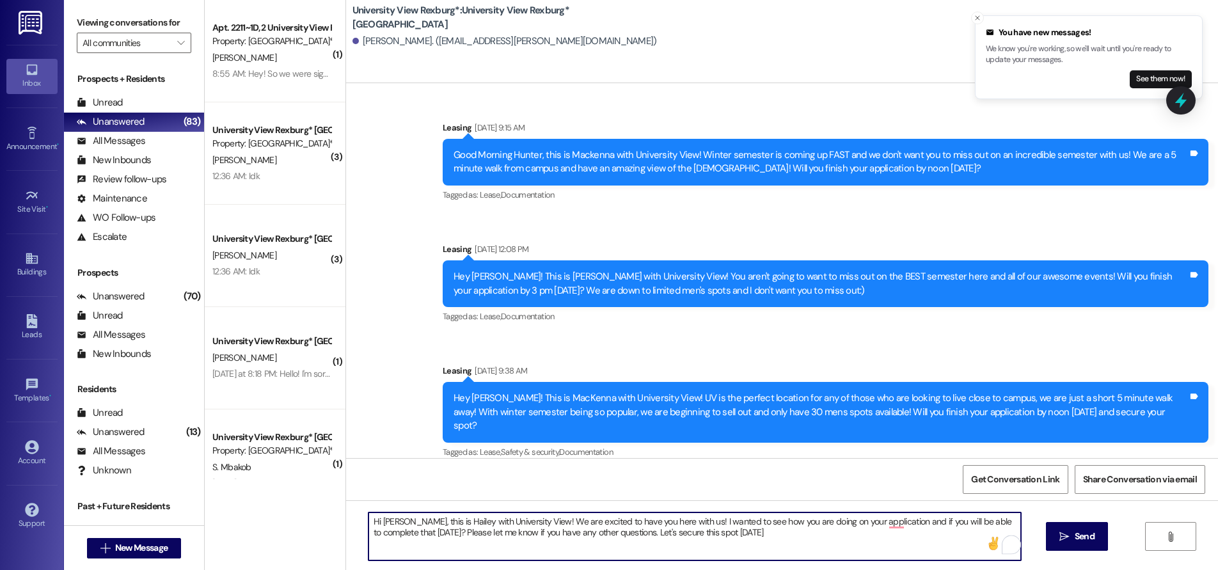
click at [661, 532] on textarea "Hi [PERSON_NAME], this is Hailey with University View! We are excited to have y…" at bounding box center [695, 537] width 653 height 48
click at [726, 531] on textarea "Hi [PERSON_NAME], this is Hailey with University View! We are excited to have y…" at bounding box center [695, 537] width 653 height 48
click at [731, 536] on textarea "Hi [PERSON_NAME], this is Hailey with University View! We are excited to have y…" at bounding box center [695, 537] width 653 height 48
click at [407, 533] on textarea "Hi [PERSON_NAME], this is Hailey with University View! We are excited to have y…" at bounding box center [695, 537] width 653 height 48
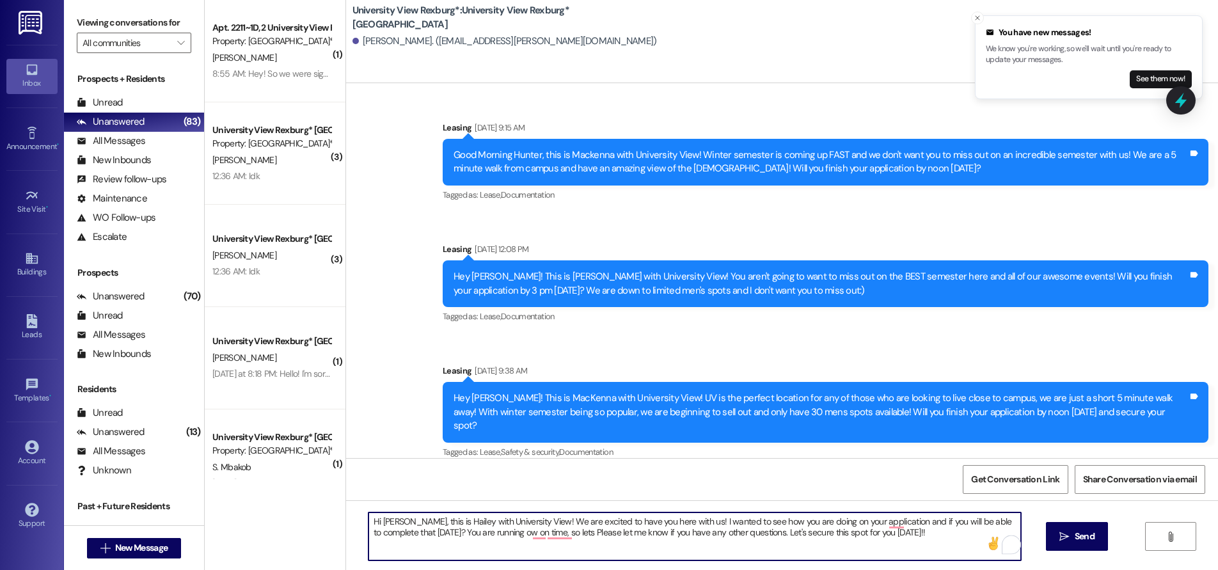
click at [731, 536] on textarea "Hi [PERSON_NAME], this is Hailey with University View! We are excited to have y…" at bounding box center [695, 537] width 653 height 48
click at [733, 534] on textarea "Hi [PERSON_NAME], this is Hailey with University View! We are excited to have y…" at bounding box center [695, 537] width 653 height 48
click at [657, 533] on textarea "Hi [PERSON_NAME], this is Hailey with University View! We are excited to have y…" at bounding box center [695, 537] width 653 height 48
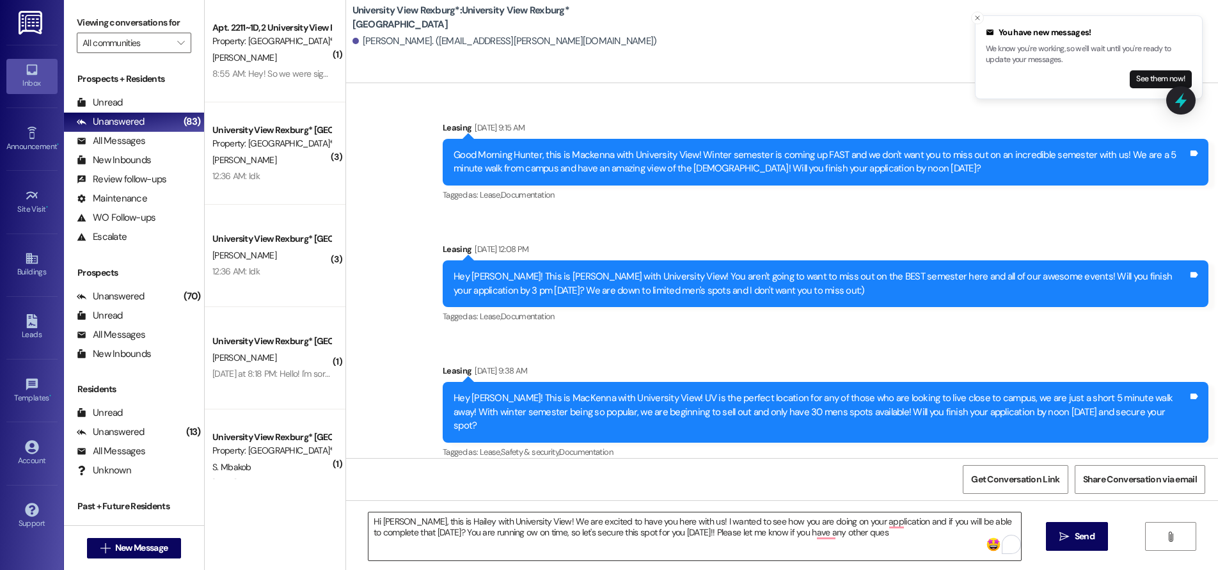
click at [478, 536] on textarea "Hi [PERSON_NAME], this is Hailey with University View! We are excited to have y…" at bounding box center [695, 537] width 653 height 48
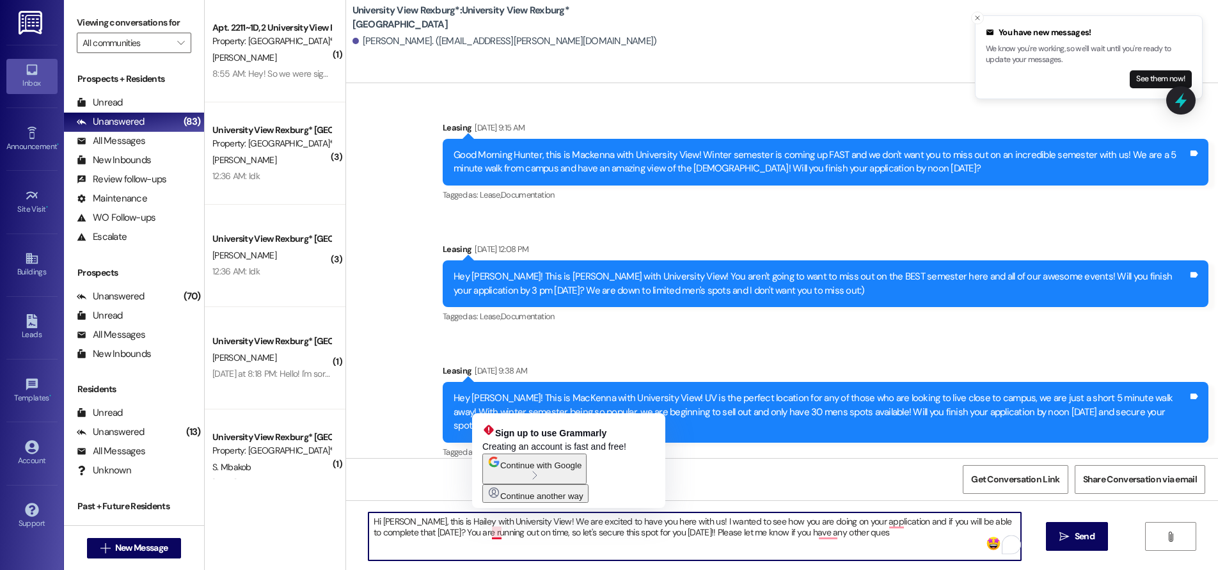
click at [491, 532] on textarea "Hi [PERSON_NAME], this is Hailey with University View! We are excited to have y…" at bounding box center [695, 537] width 653 height 48
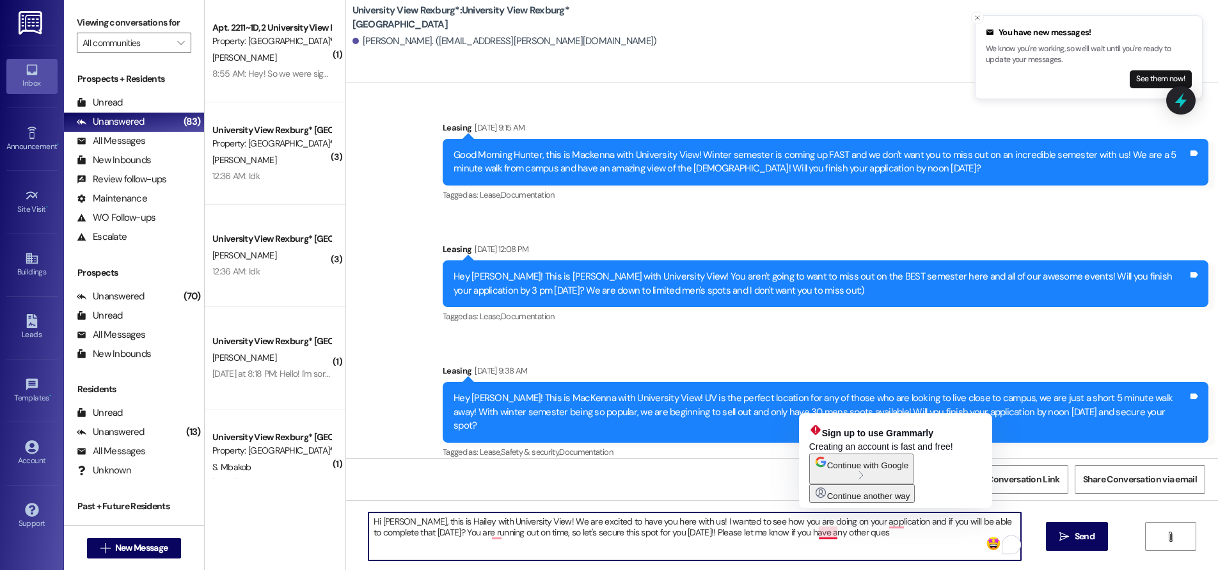
click at [831, 534] on textarea "Hi [PERSON_NAME], this is Hailey with University View! We are excited to have y…" at bounding box center [695, 537] width 653 height 48
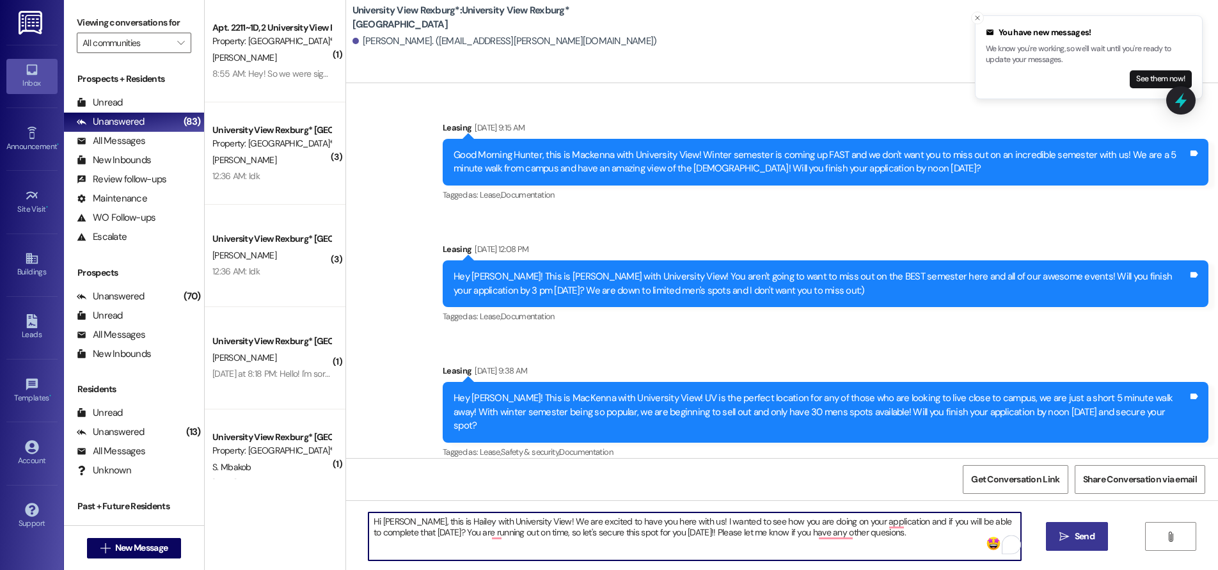
type textarea "Hi [PERSON_NAME], this is Hailey with University View! We are excited to have y…"
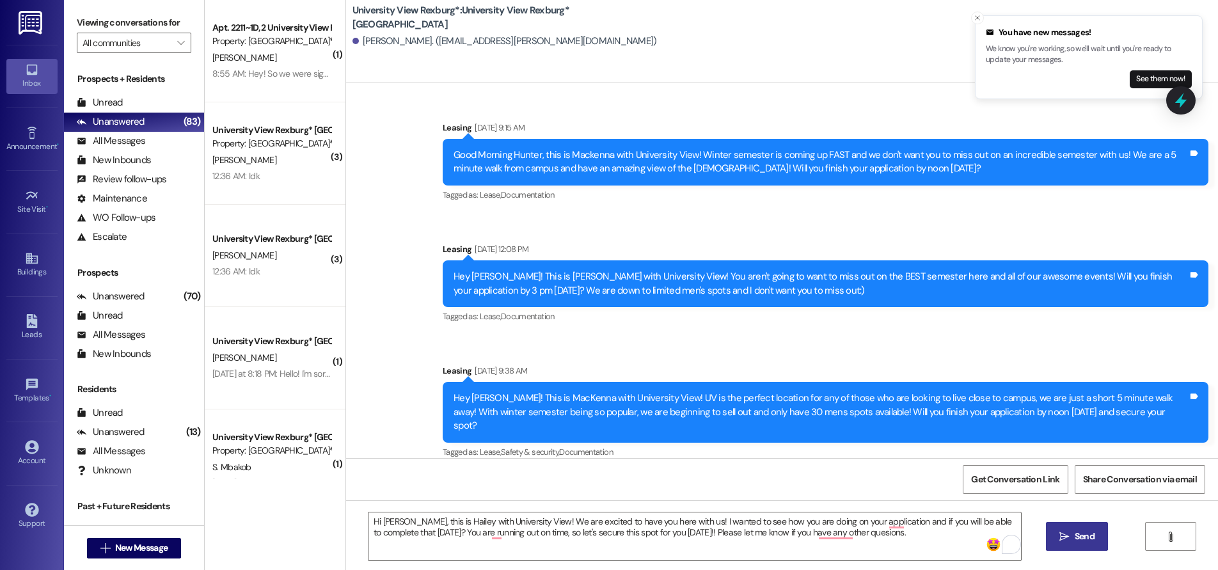
click at [1076, 535] on span "Send" at bounding box center [1085, 536] width 20 height 13
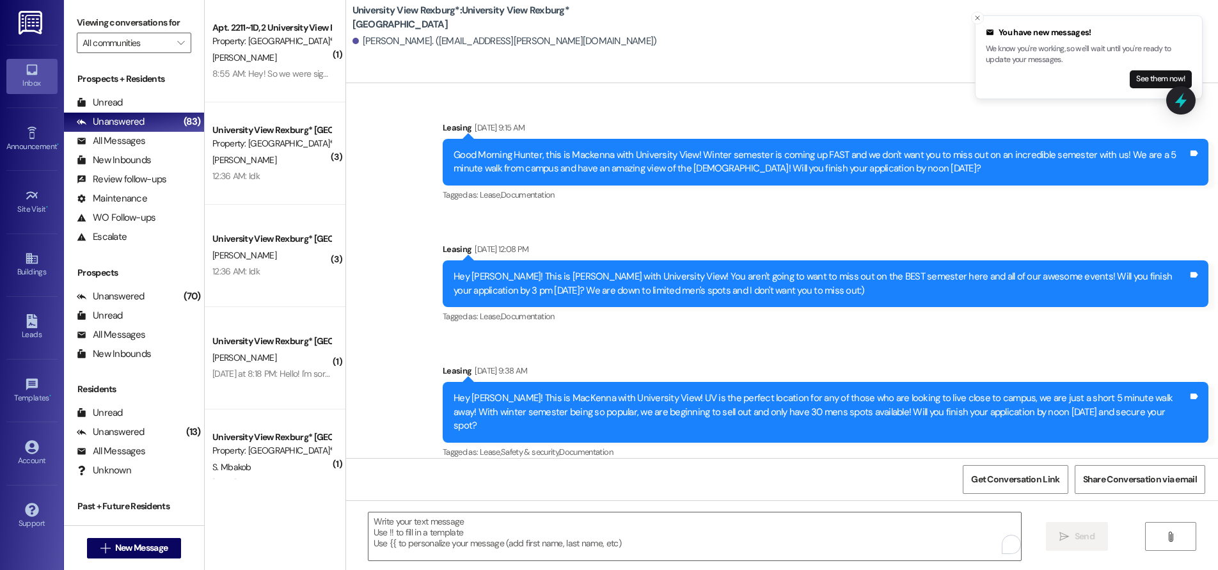
scroll to position [483, 0]
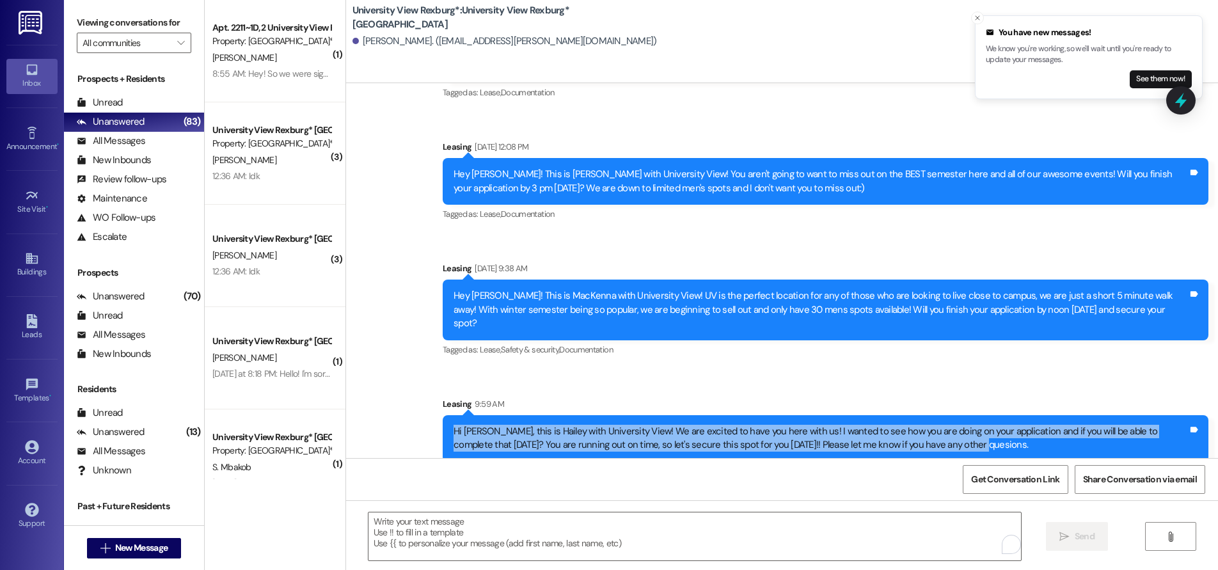
drag, startPoint x: 443, startPoint y: 416, endPoint x: 858, endPoint y: 425, distance: 414.8
click at [953, 438] on div "Hi [PERSON_NAME], this is Hailey with University View! We are excited to have y…" at bounding box center [820, 439] width 737 height 28
copy div "Hi [PERSON_NAME], this is Hailey with University View! We are excited to have y…"
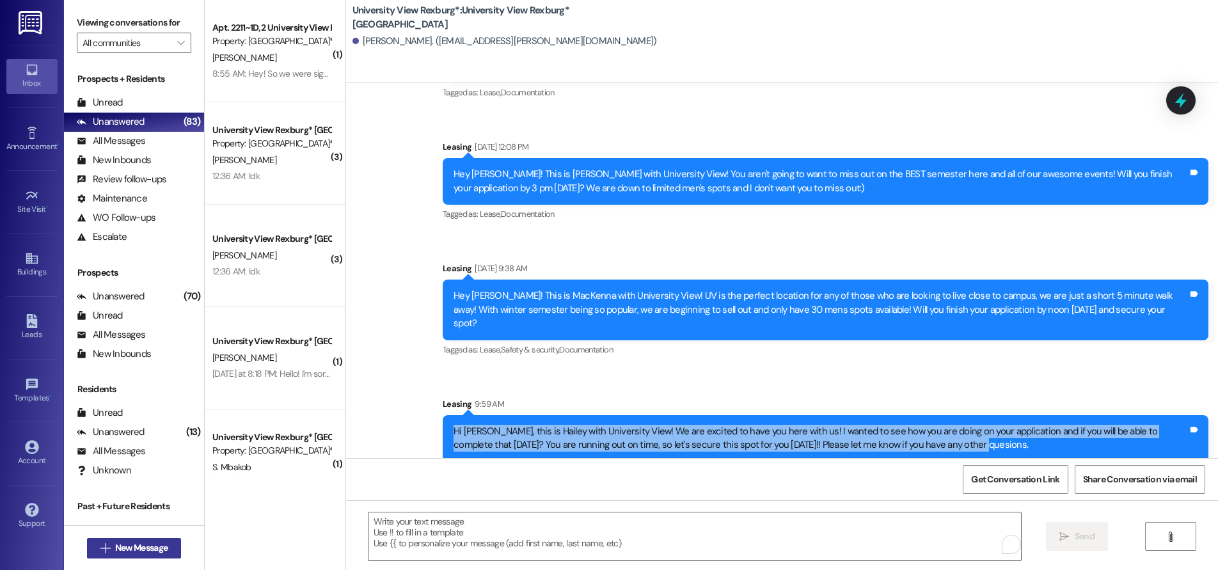
click at [132, 542] on span "New Message" at bounding box center [141, 547] width 52 height 13
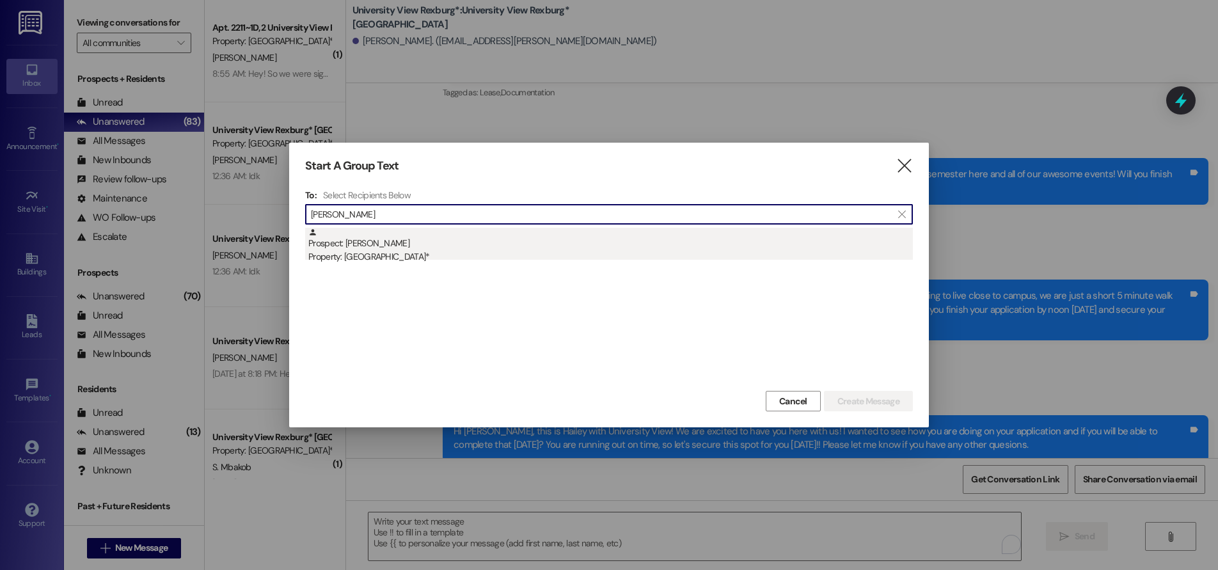
type input "[PERSON_NAME]"
click at [404, 248] on div "Prospect: [PERSON_NAME] Property: University View Rexburg*" at bounding box center [610, 246] width 605 height 36
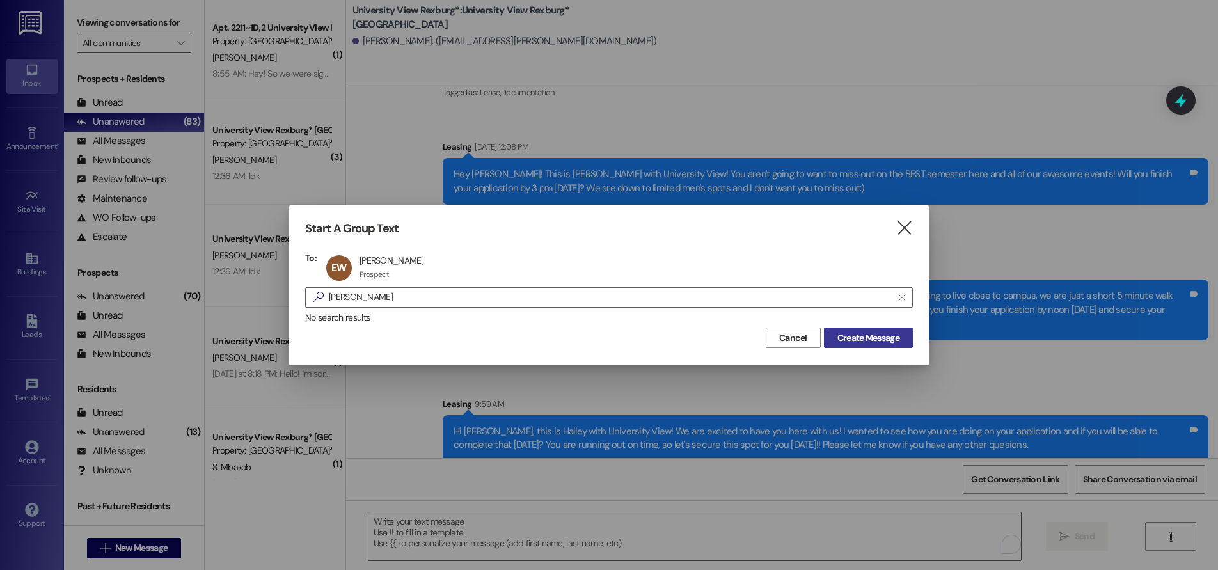
click at [846, 333] on span "Create Message" at bounding box center [869, 337] width 62 height 13
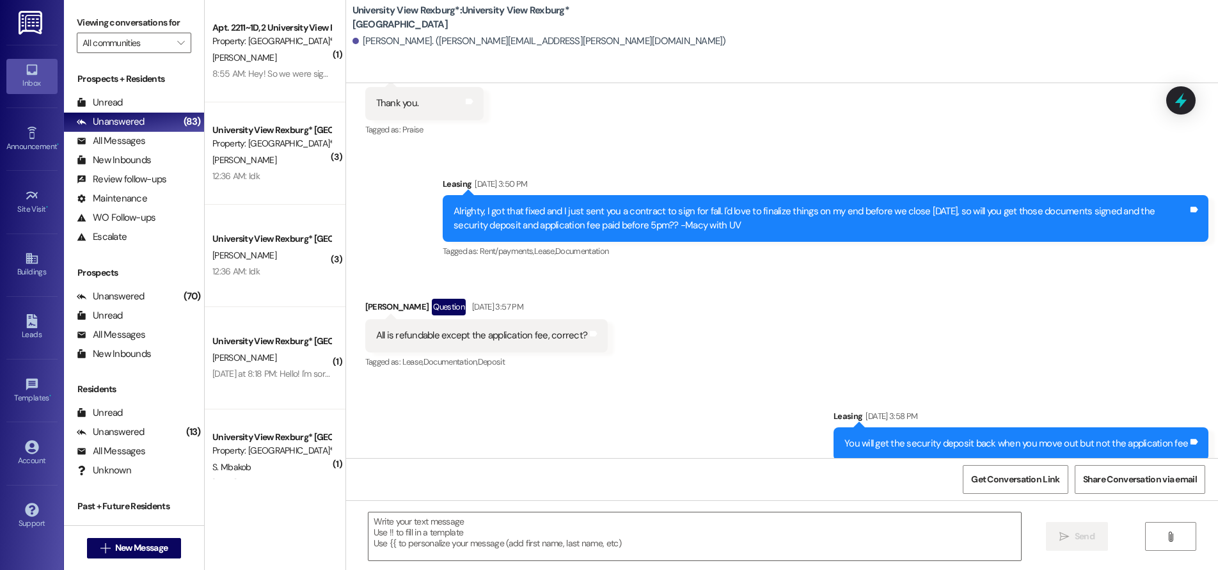
scroll to position [749, 0]
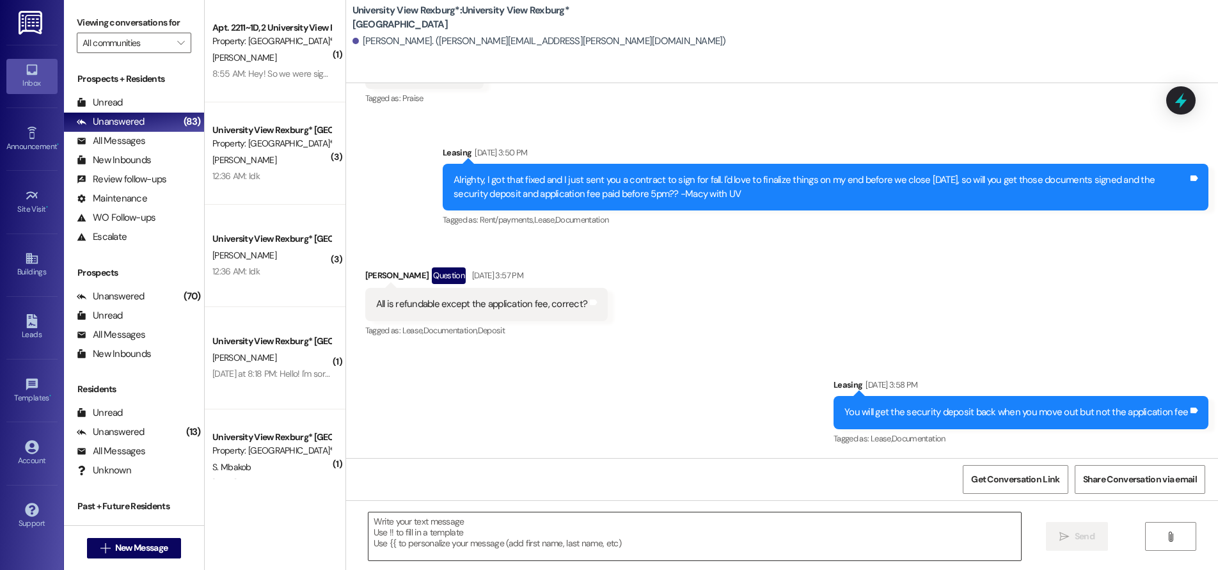
drag, startPoint x: 651, startPoint y: 530, endPoint x: 647, endPoint y: 521, distance: 9.7
click at [650, 529] on textarea at bounding box center [695, 537] width 653 height 48
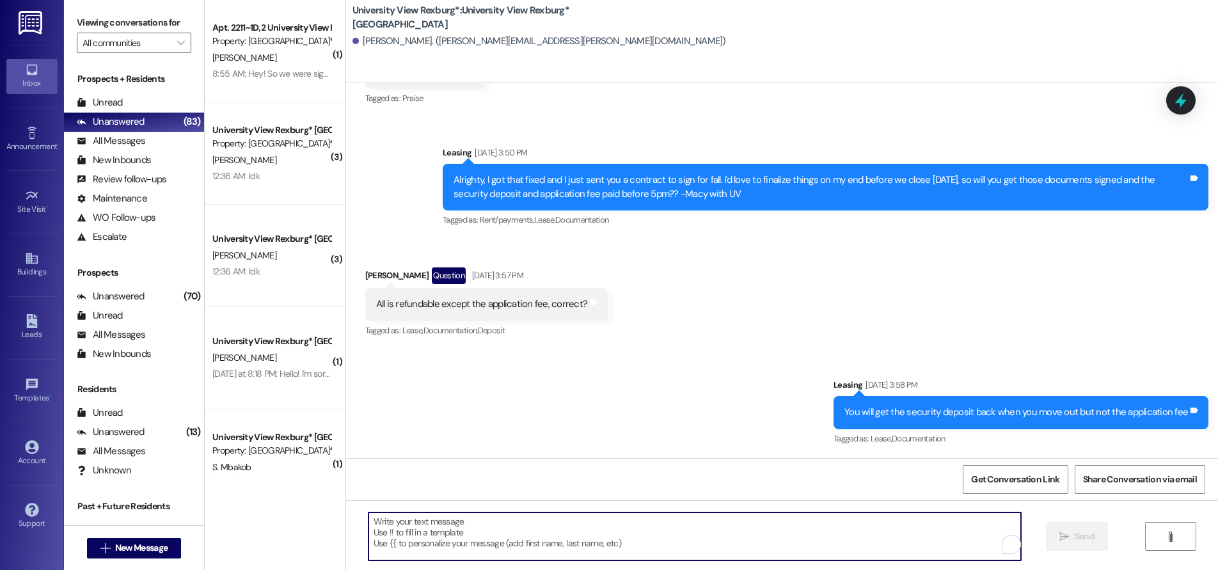
click at [687, 534] on textarea "To enrich screen reader interactions, please activate Accessibility in Grammarl…" at bounding box center [695, 537] width 653 height 48
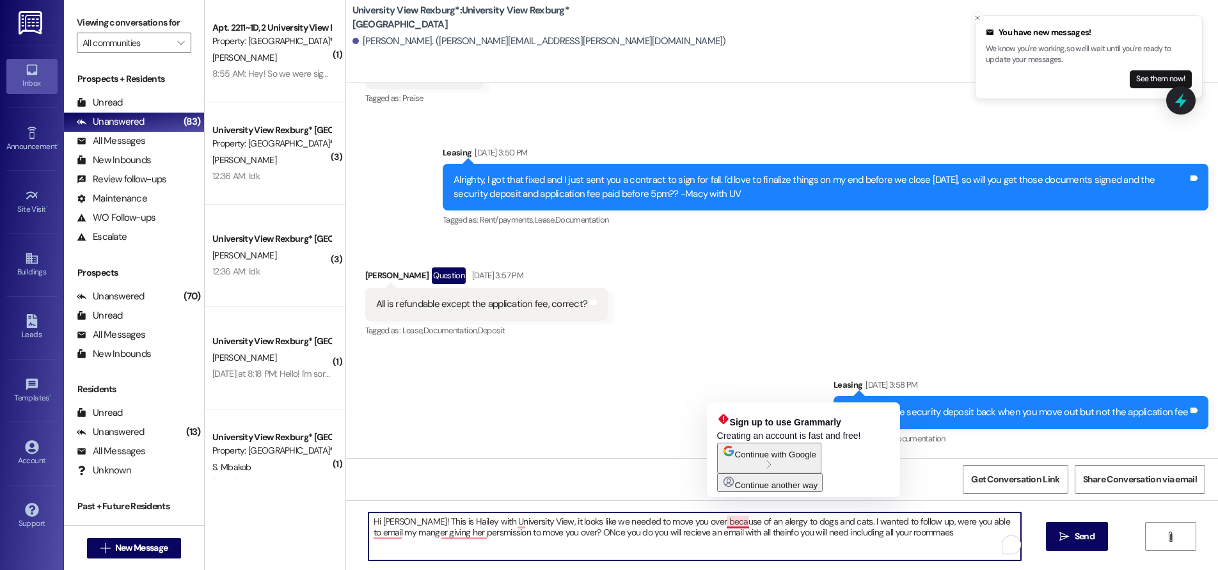
click at [721, 520] on textarea "Hi [PERSON_NAME]! This is Hailey with University View, it looks like we needed …" at bounding box center [695, 537] width 653 height 48
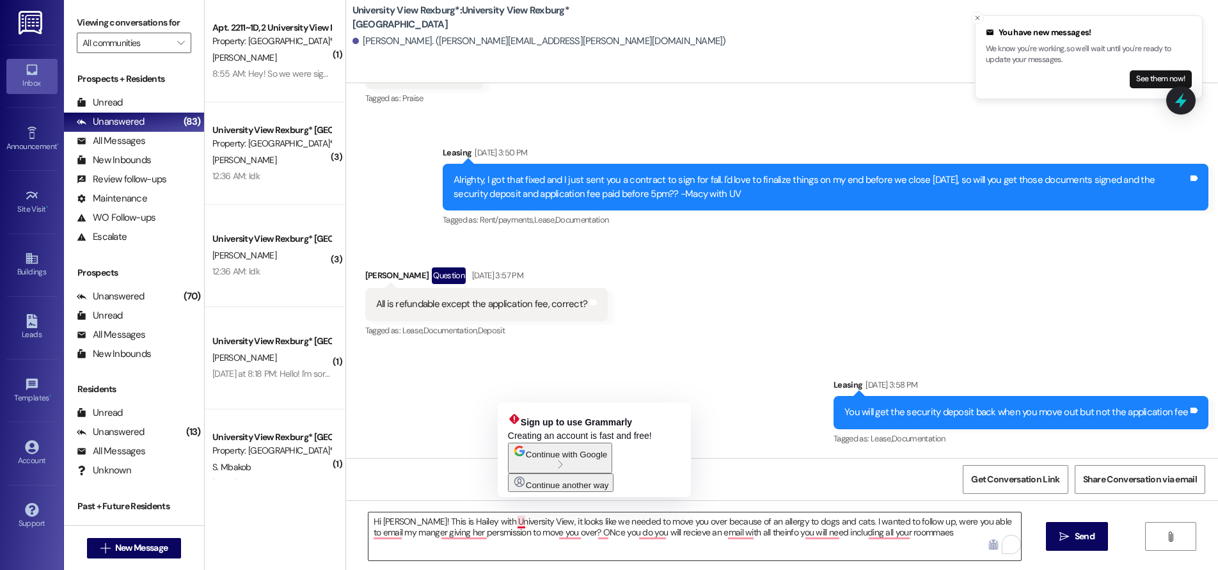
click at [513, 522] on textarea "Hi [PERSON_NAME]! This is Hailey with University View, it looks like we needed …" at bounding box center [695, 537] width 653 height 48
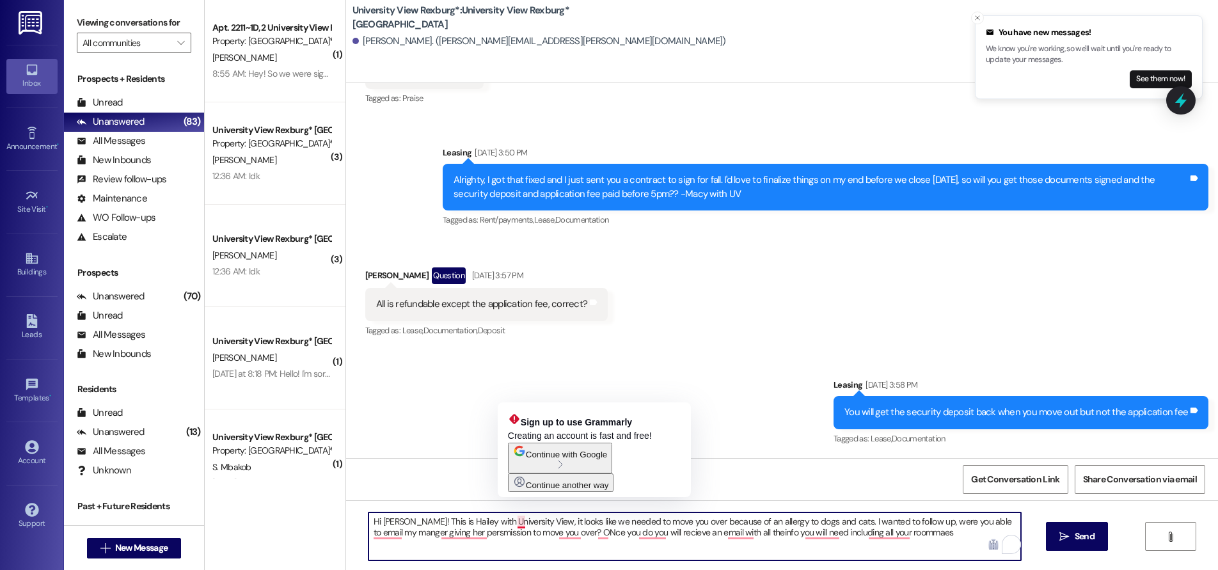
click at [510, 523] on textarea "Hi [PERSON_NAME]! This is Hailey with University View, it looks like we needed …" at bounding box center [695, 537] width 653 height 48
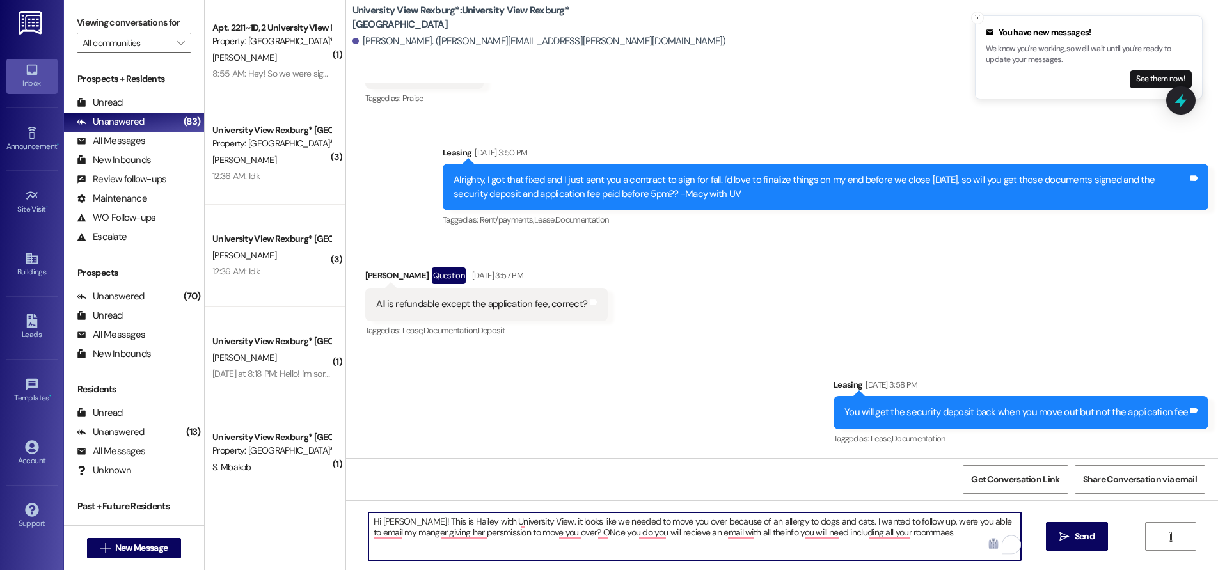
click at [516, 521] on textarea "Hi [PERSON_NAME]! This is Hailey with University View. it looks like we needed …" at bounding box center [695, 537] width 653 height 48
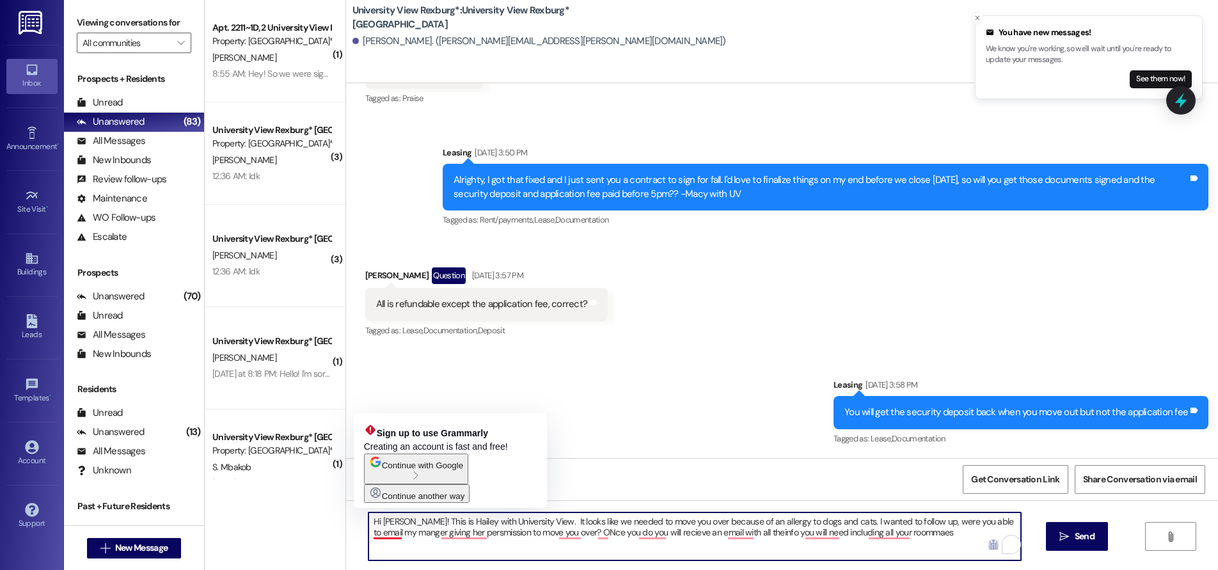
click at [379, 535] on textarea "Hi [PERSON_NAME]! This is Hailey with University View. It looks like we needed …" at bounding box center [695, 537] width 653 height 48
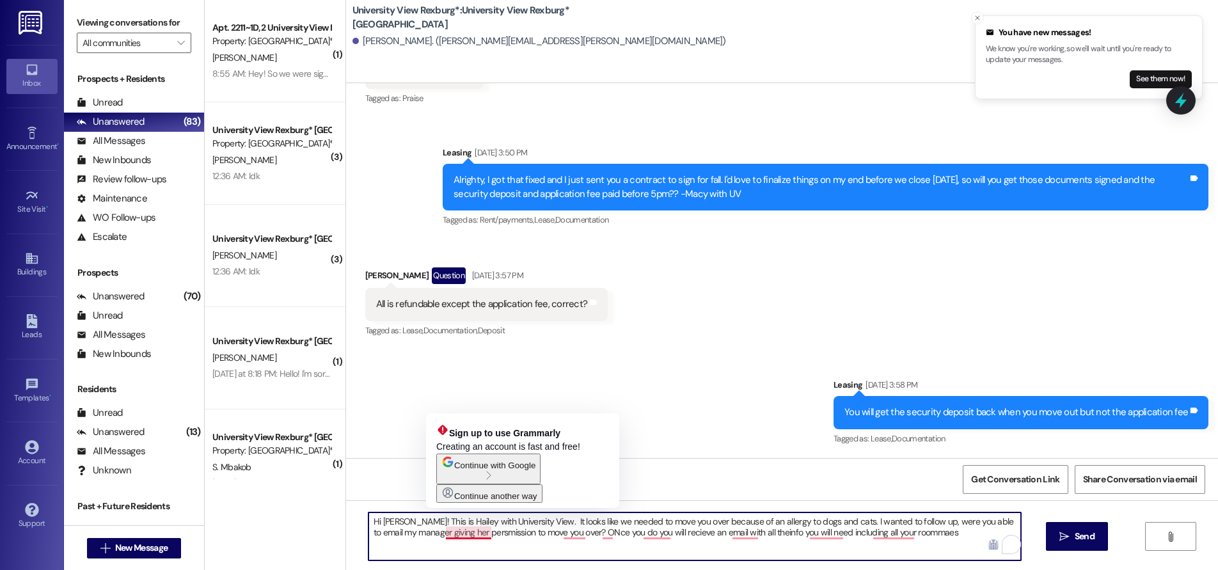
click at [451, 536] on textarea "Hi [PERSON_NAME]! This is Hailey with University View. It looks like we needed …" at bounding box center [695, 537] width 653 height 48
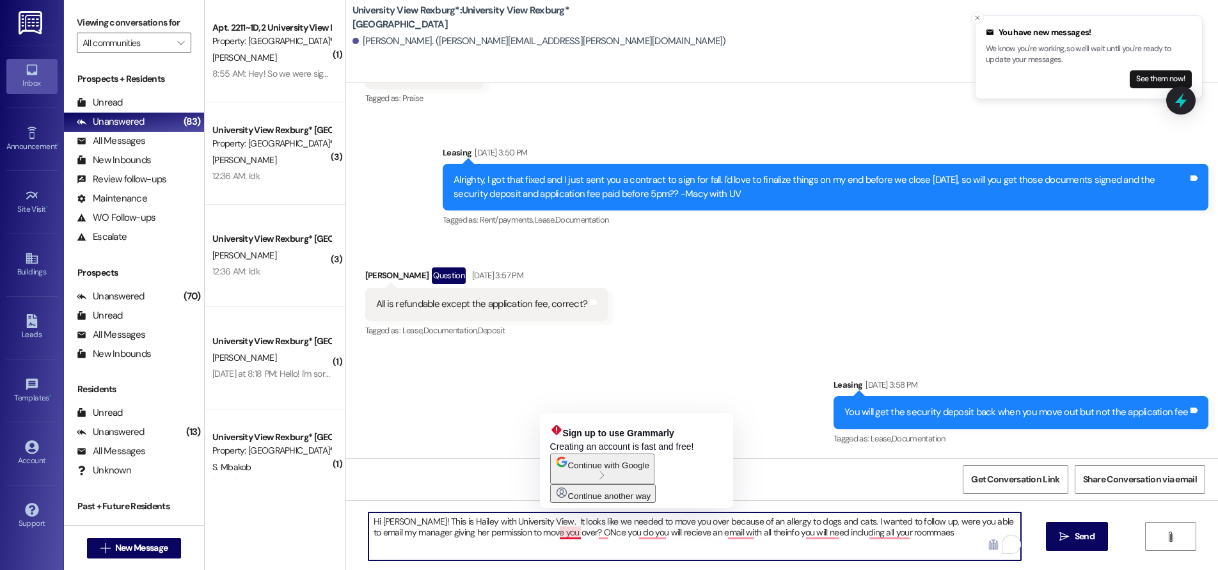
click at [561, 529] on textarea "Hi [PERSON_NAME]! This is Hailey with University View. It looks like we needed …" at bounding box center [695, 537] width 653 height 48
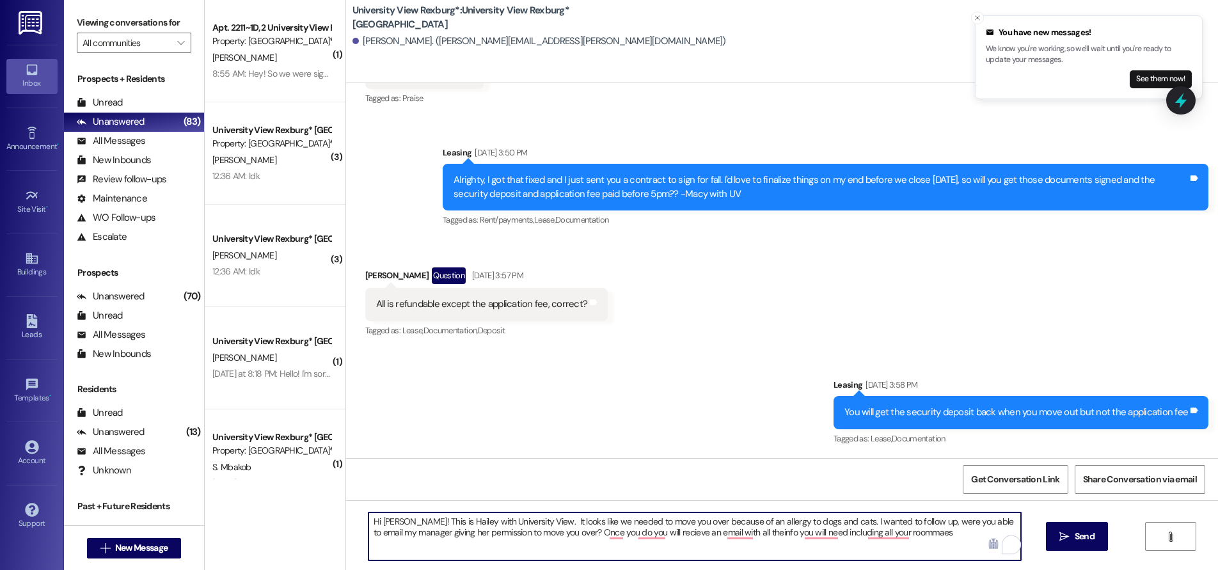
click at [598, 534] on textarea "Hi [PERSON_NAME]! This is Hailey with University View. It looks like we needed …" at bounding box center [695, 537] width 653 height 48
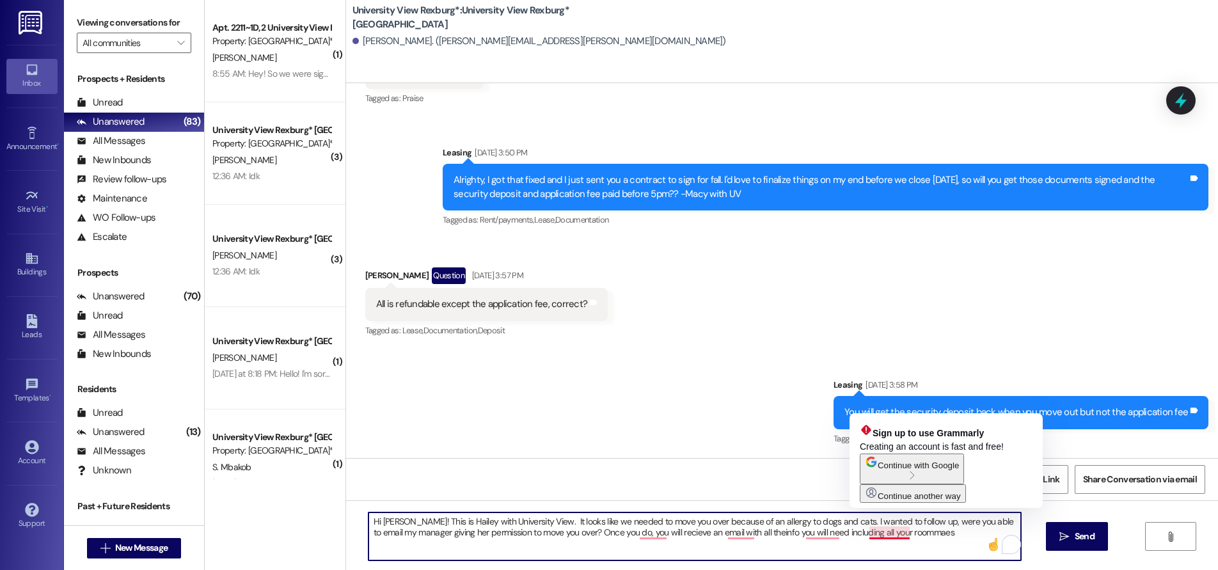
click at [882, 534] on textarea "Hi [PERSON_NAME]! This is Hailey with University View. It looks like we needed …" at bounding box center [695, 537] width 653 height 48
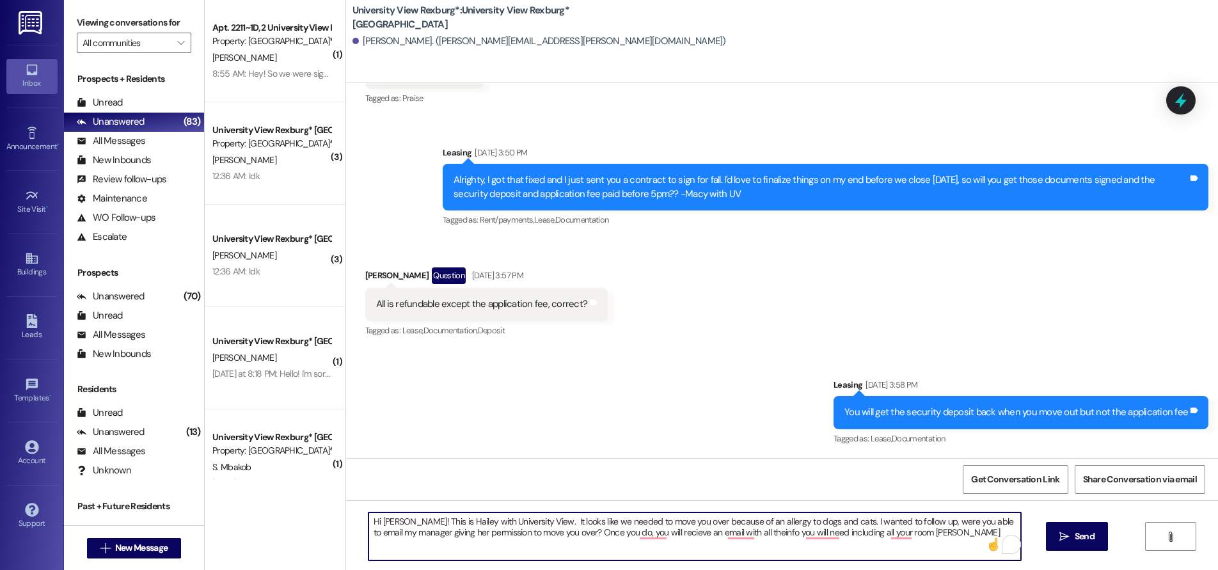
click at [909, 534] on textarea "Hi [PERSON_NAME]! This is Hailey with University View. It looks like we needed …" at bounding box center [695, 537] width 653 height 48
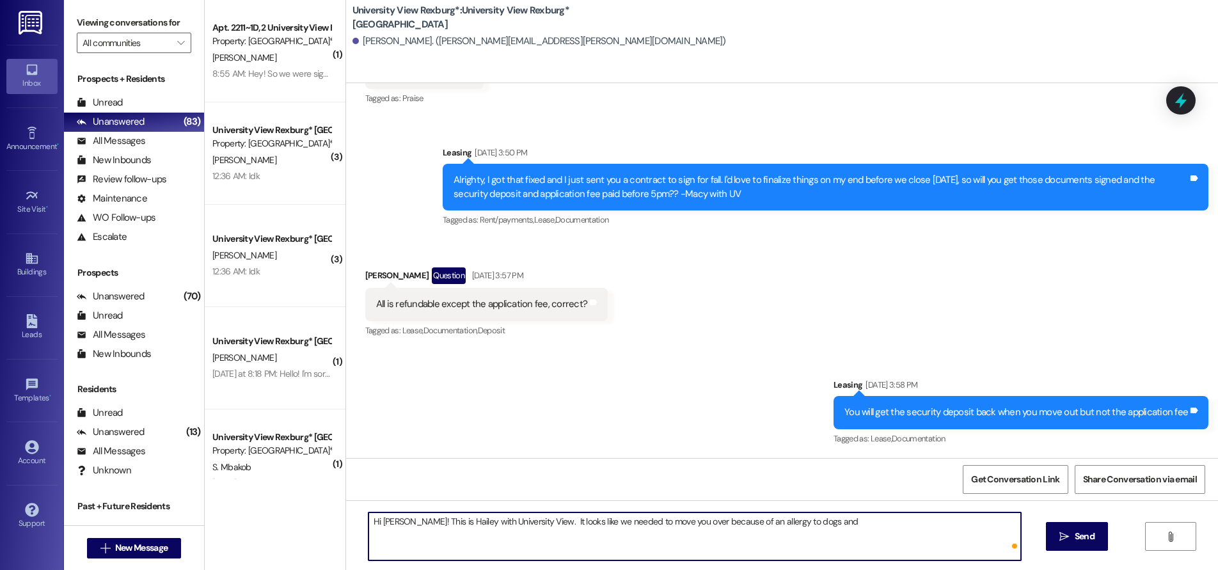
type textarea "Hi [PERSON_NAME]! This is Hailey with University View. It looks like we needed …"
drag, startPoint x: 363, startPoint y: 522, endPoint x: 826, endPoint y: 507, distance: 462.9
click at [826, 506] on div "Hi [PERSON_NAME]! This is Hailey with University View. It looks like we needed …" at bounding box center [782, 548] width 872 height 96
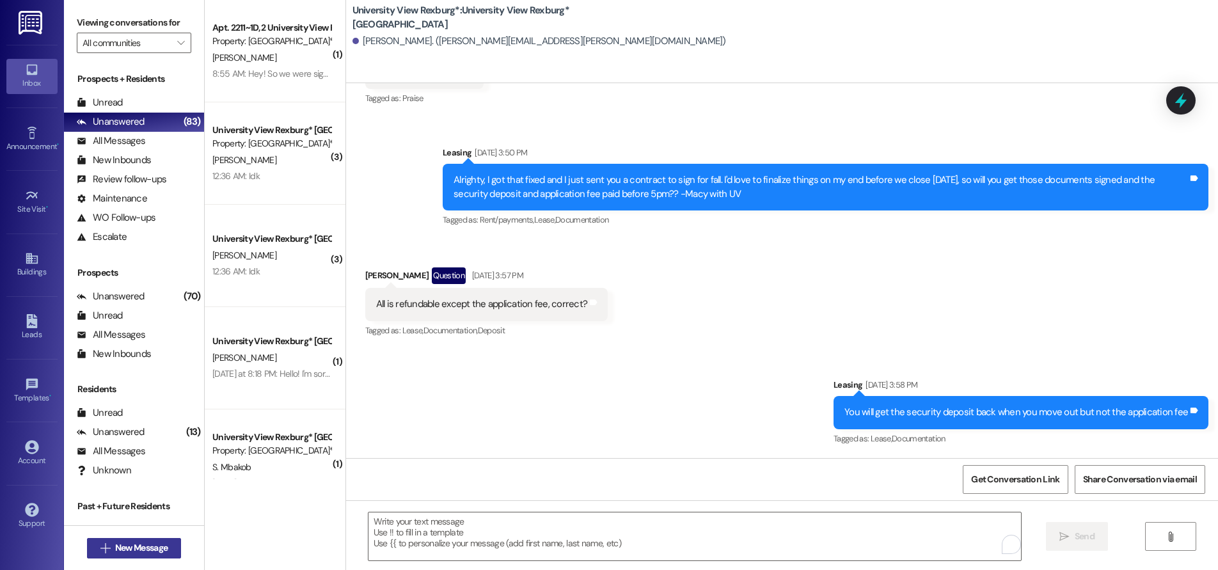
click at [116, 542] on span "New Message" at bounding box center [141, 547] width 52 height 13
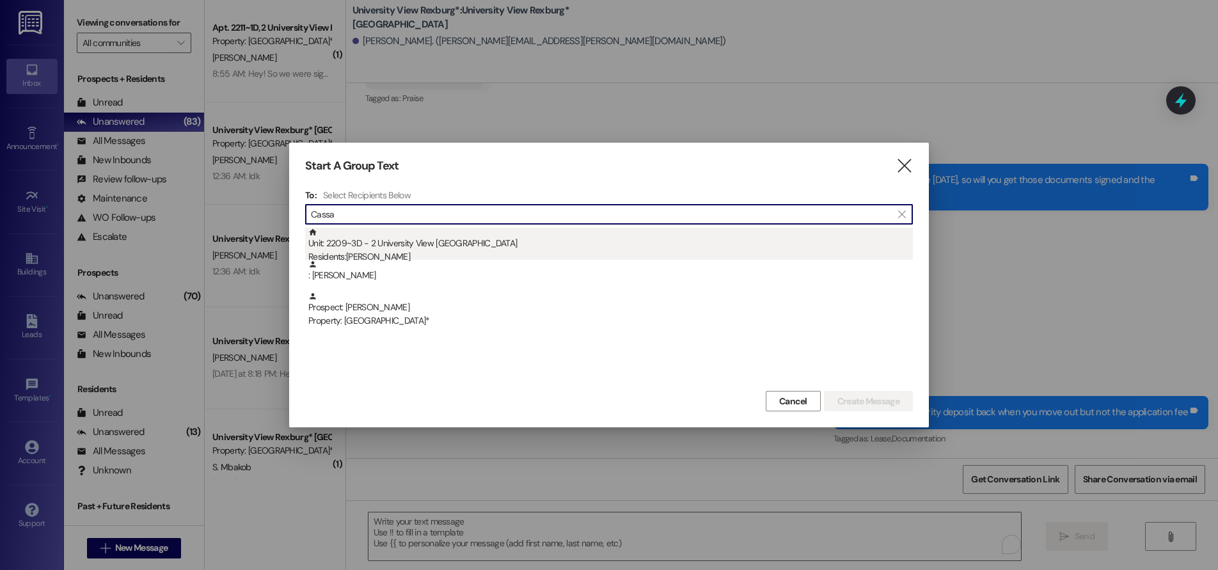
type input "Cassa"
click at [383, 245] on div "Unit: 2209~3D - 2 University View Rexburg Residents: [PERSON_NAME]" at bounding box center [610, 246] width 605 height 36
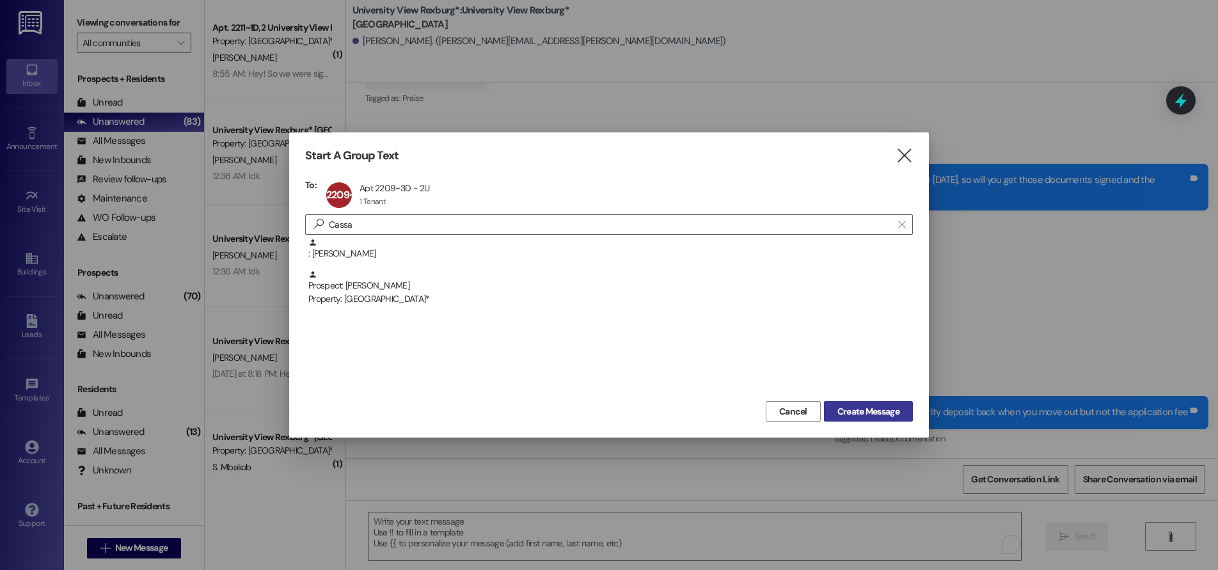
click at [868, 409] on span "Create Message" at bounding box center [869, 411] width 62 height 13
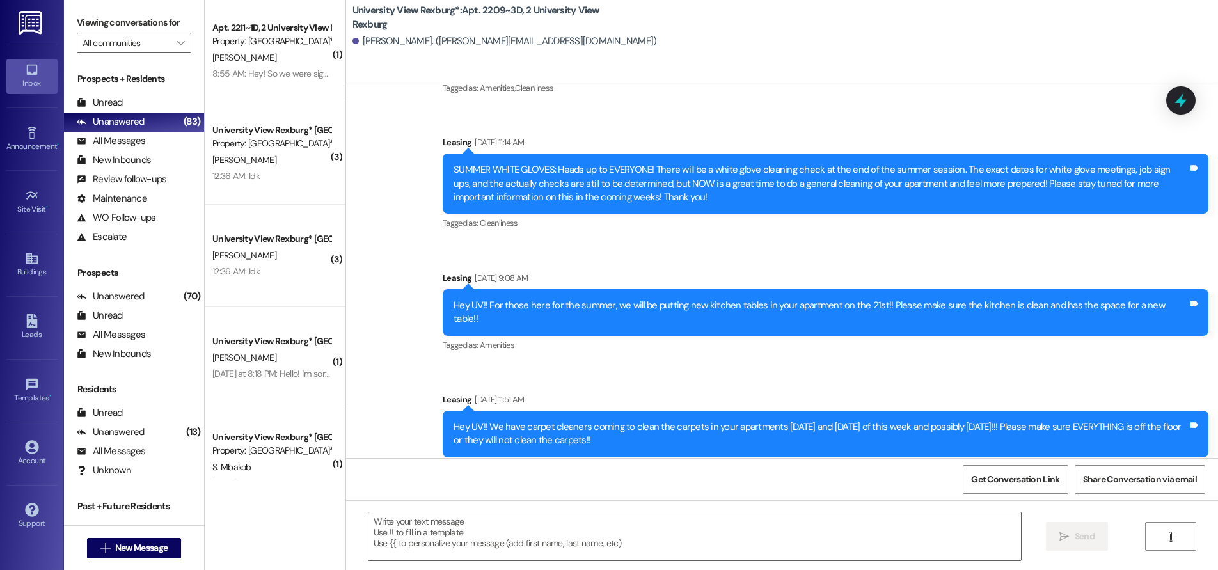
scroll to position [24959, 0]
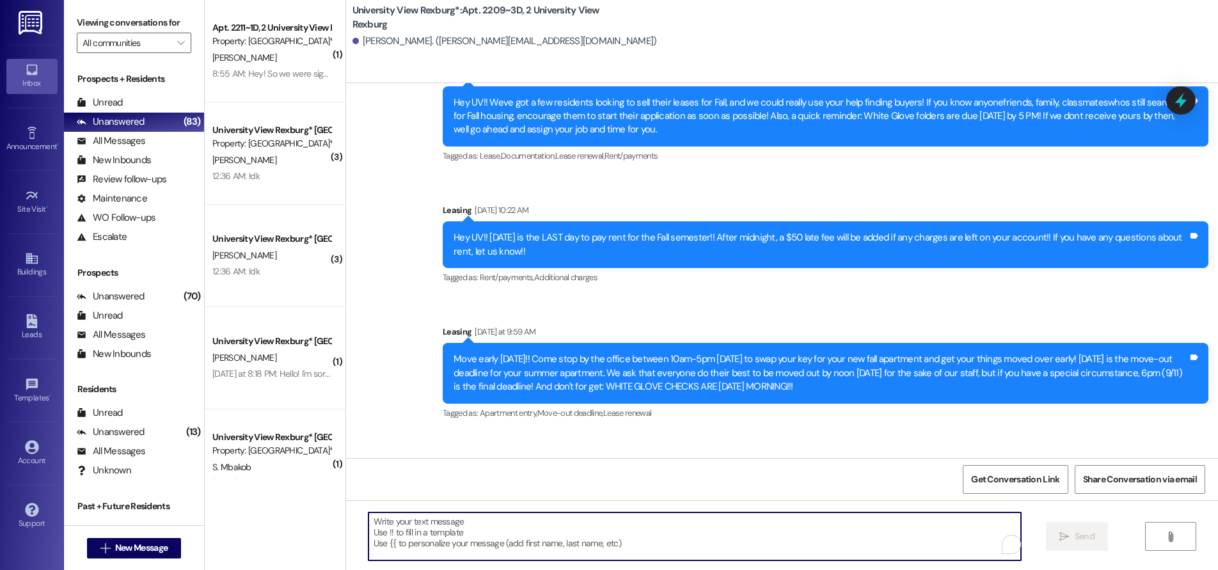
click at [530, 541] on textarea "To enrich screen reader interactions, please activate Accessibility in Grammarl…" at bounding box center [695, 537] width 653 height 48
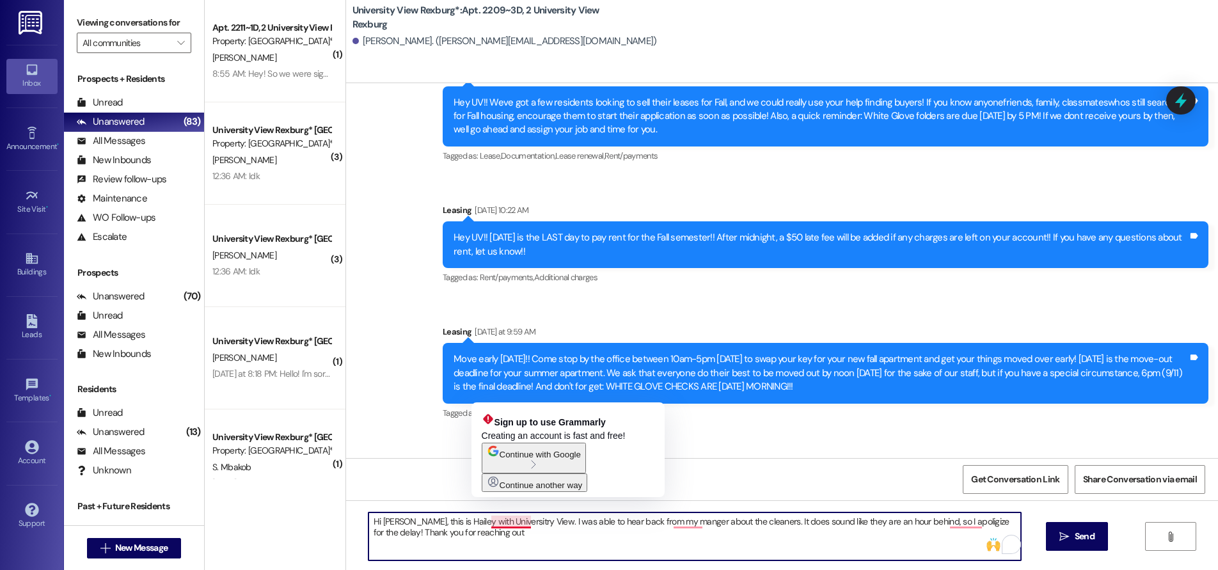
click at [516, 522] on textarea "Hi [PERSON_NAME], this is Hailey with Universitry View. I was able to hear back…" at bounding box center [695, 537] width 653 height 48
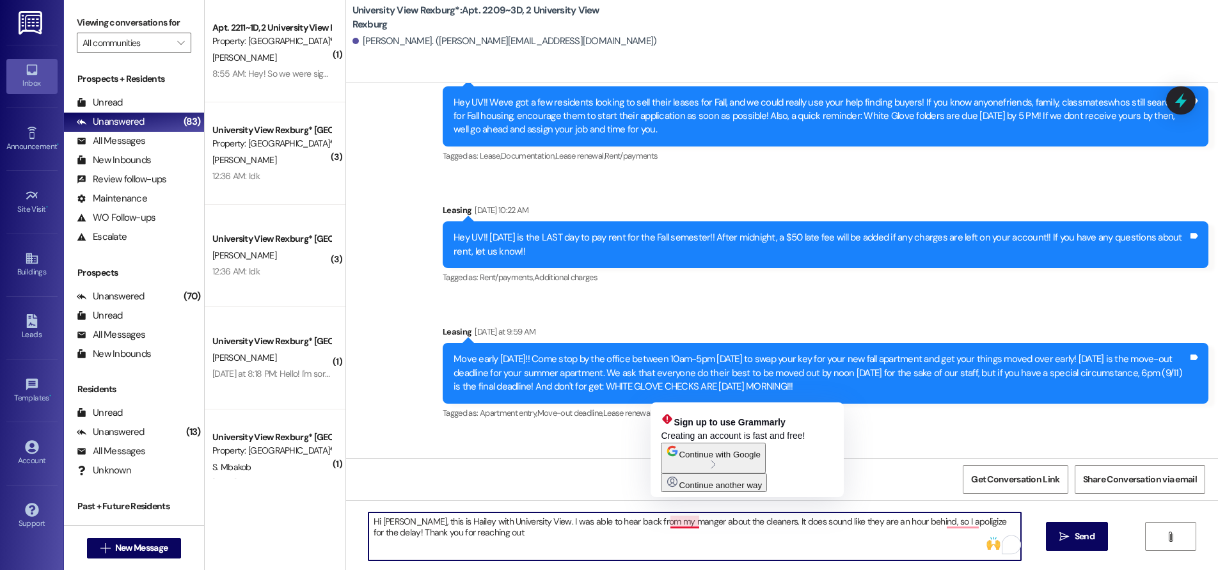
click at [680, 523] on textarea "Hi [PERSON_NAME], this is Hailey with University View. I was able to hear back …" at bounding box center [695, 537] width 653 height 48
click at [678, 520] on textarea "Hi [PERSON_NAME], this is Hailey with University View. I was able to hear back …" at bounding box center [695, 537] width 653 height 48
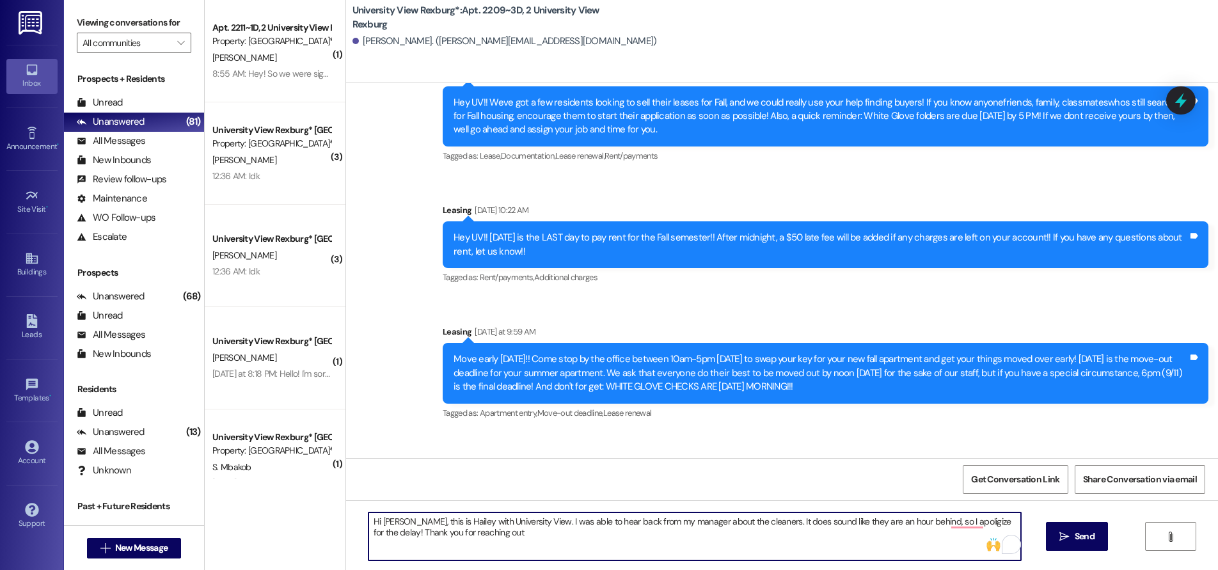
click at [491, 532] on textarea "Hi [PERSON_NAME], this is Hailey with University View. I was able to hear back …" at bounding box center [695, 537] width 653 height 48
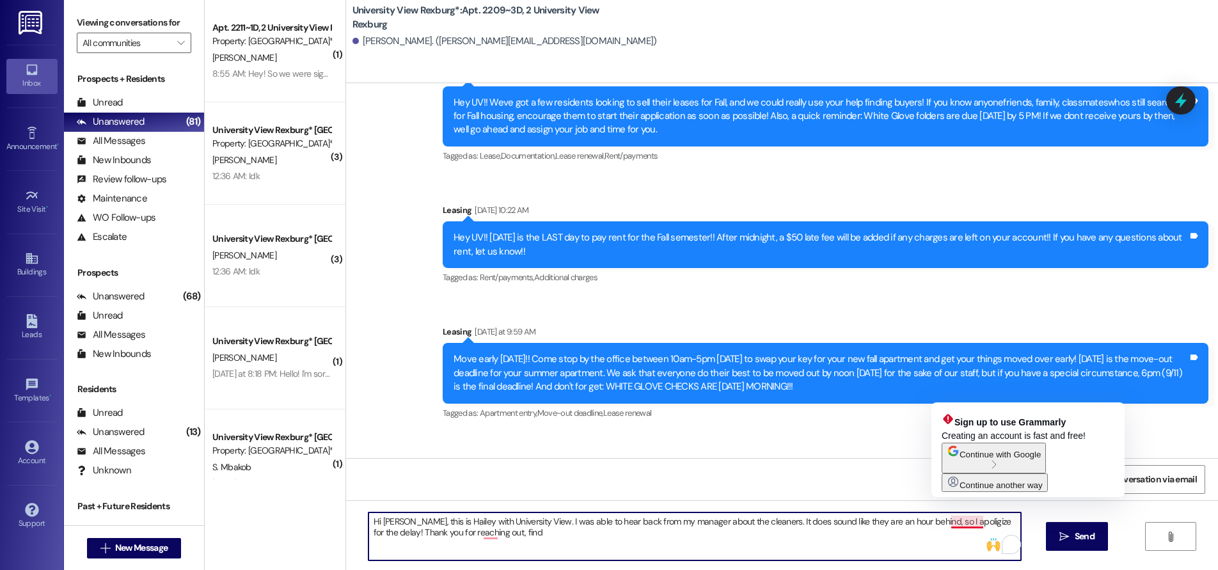
click at [958, 522] on textarea "Hi [PERSON_NAME], this is Hailey with University View. I was able to hear back …" at bounding box center [695, 537] width 653 height 48
click at [961, 521] on textarea "Hi [PERSON_NAME], this is Hailey with University View. I was able to hear back …" at bounding box center [695, 537] width 653 height 48
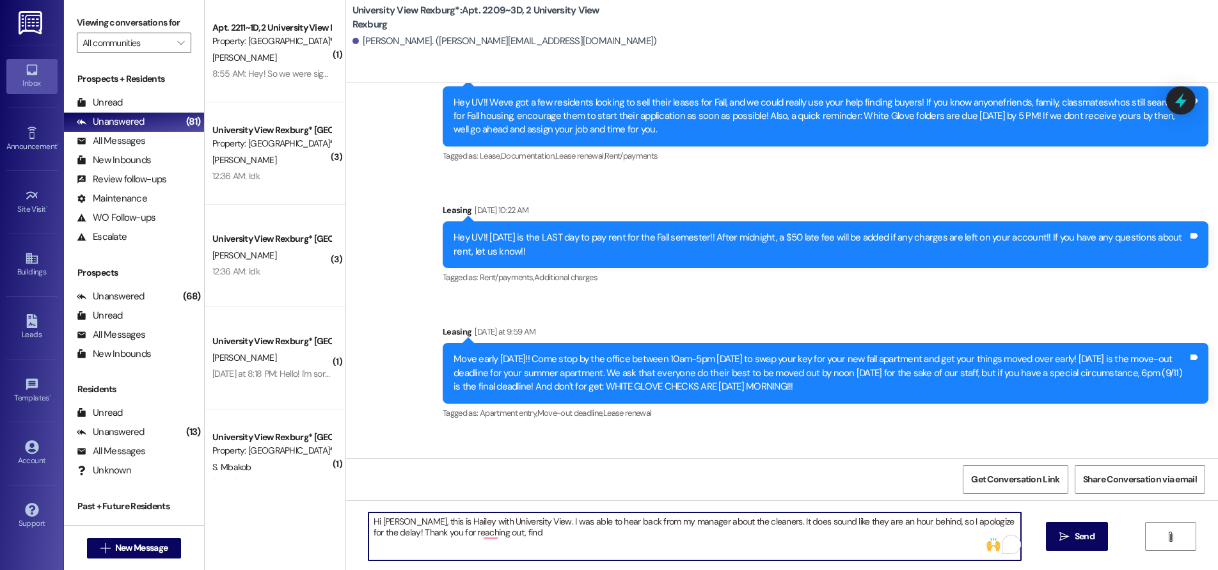
click at [508, 532] on textarea "Hi [PERSON_NAME], this is Hailey with University View. I was able to hear back …" at bounding box center [695, 537] width 653 height 48
click at [802, 533] on textarea "Hi [PERSON_NAME], this is Hailey with University View. I was able to hear back …" at bounding box center [695, 537] width 653 height 48
click at [810, 536] on textarea "Hi [PERSON_NAME], this is Hailey with University View. I was able to hear back …" at bounding box center [695, 537] width 653 height 48
click at [811, 532] on textarea "Hi [PERSON_NAME], this is Hailey with University View. I was able to hear back …" at bounding box center [695, 537] width 653 height 48
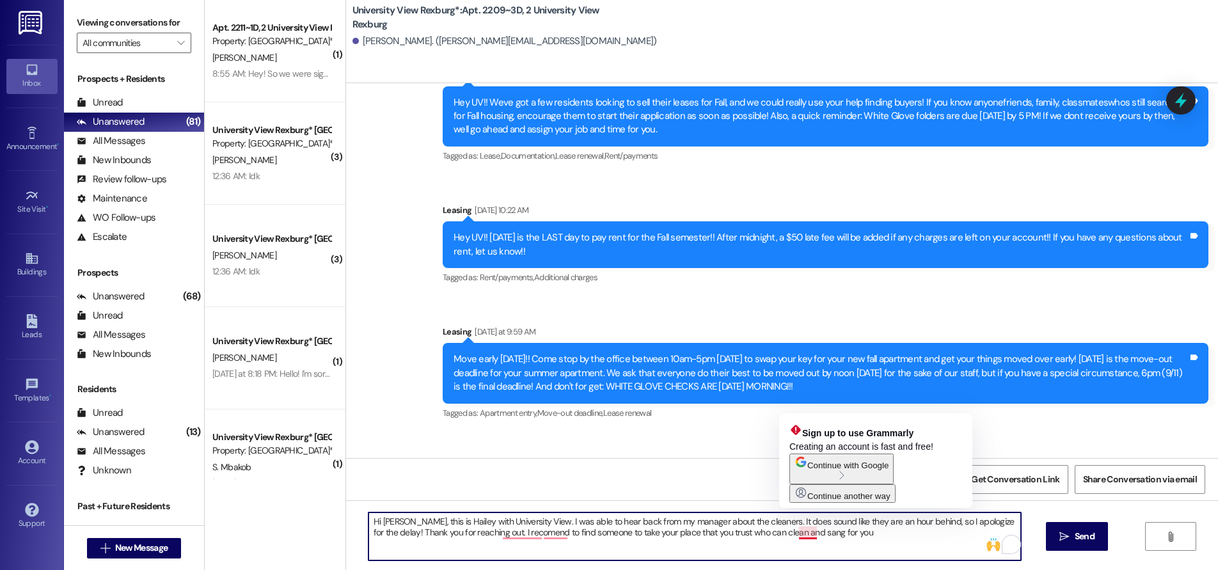
click at [795, 534] on textarea "Hi [PERSON_NAME], this is Hailey with University View. I was able to hear back …" at bounding box center [695, 537] width 653 height 48
click at [801, 534] on textarea "Hi [PERSON_NAME], this is Hailey with University View. I was able to hear back …" at bounding box center [695, 537] width 653 height 48
click at [799, 533] on textarea "Hi [PERSON_NAME], this is Hailey with University View. I was able to hear back …" at bounding box center [695, 537] width 653 height 48
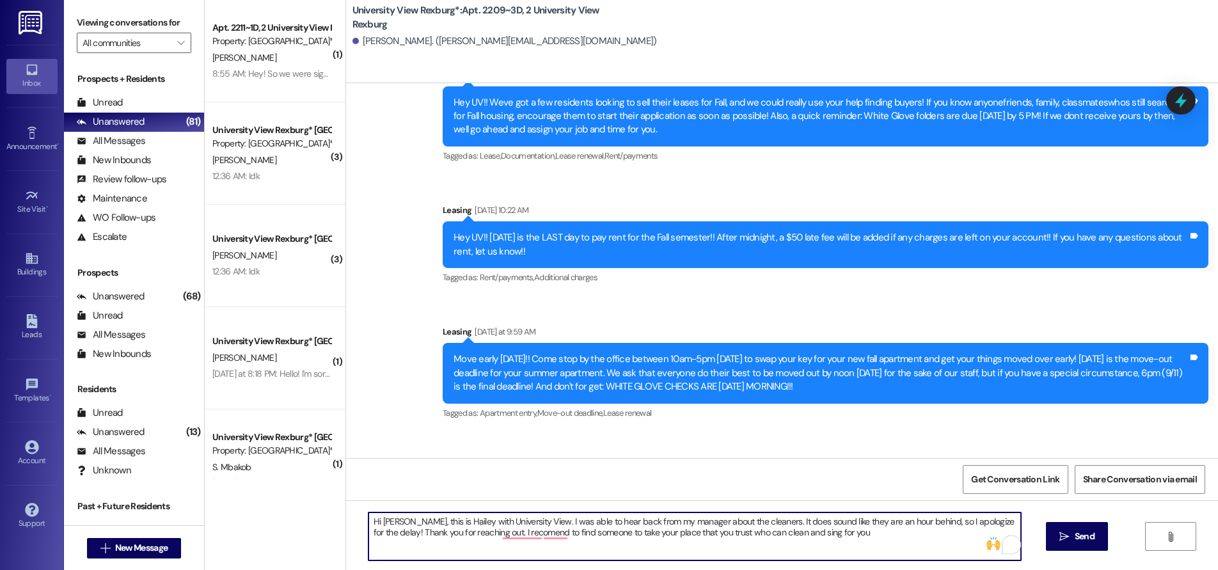
click at [799, 537] on textarea "Hi [PERSON_NAME], this is Hailey with University View. I was able to hear back …" at bounding box center [695, 537] width 653 height 48
click at [797, 532] on textarea "Hi [PERSON_NAME], this is Hailey with University View. I was able to hear back …" at bounding box center [695, 537] width 653 height 48
click at [799, 536] on textarea "Hi [PERSON_NAME], this is Hailey with University View. I was able to hear back …" at bounding box center [695, 537] width 653 height 48
click at [836, 538] on textarea "Hi [PERSON_NAME], this is Hailey with University View. I was able to hear back …" at bounding box center [695, 537] width 653 height 48
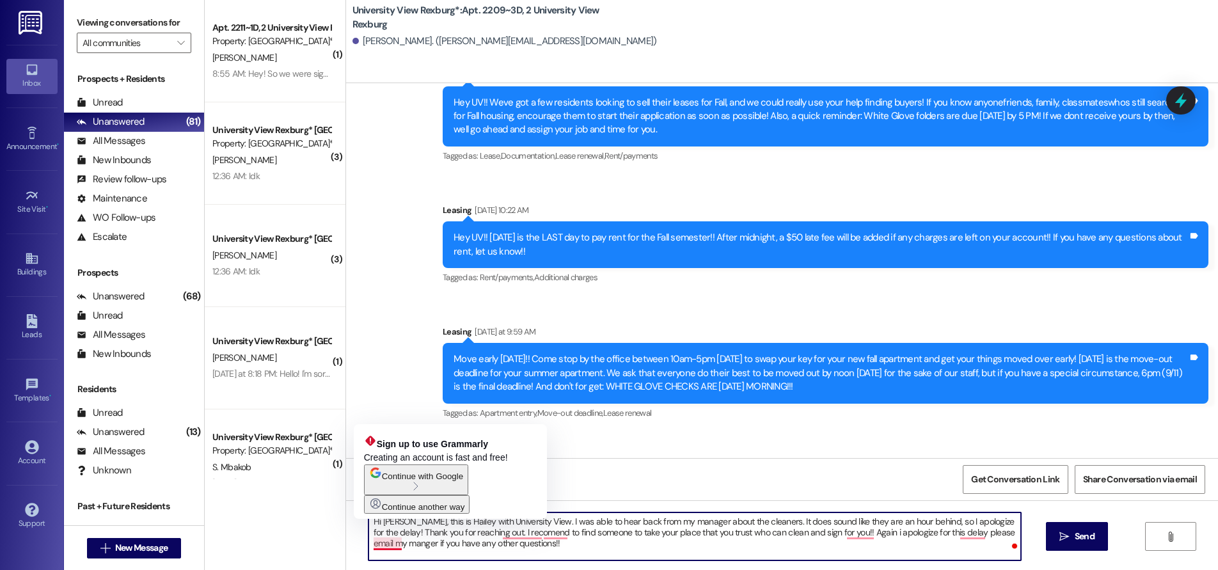
click at [381, 547] on textarea "Hi [PERSON_NAME], this is Hailey with University View. I was able to hear back …" at bounding box center [695, 537] width 653 height 48
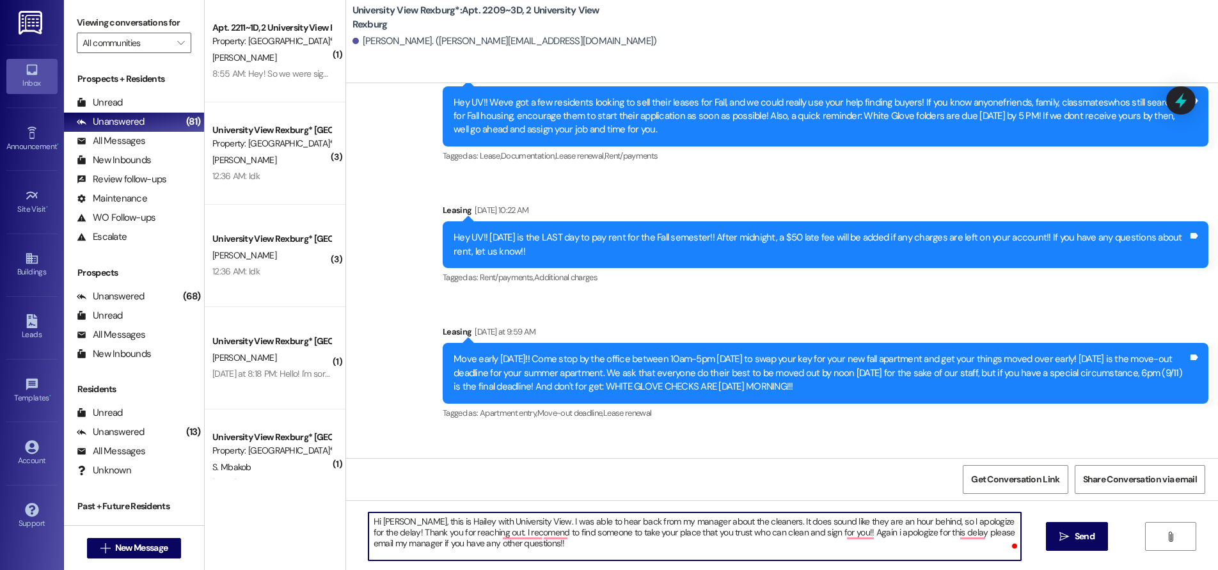
click at [541, 545] on textarea "Hi [PERSON_NAME], this is Hailey with University View. I was able to hear back …" at bounding box center [695, 537] width 653 height 48
click at [864, 532] on textarea "Hi [PERSON_NAME], this is Hailey with University View. I was able to hear back …" at bounding box center [695, 537] width 653 height 48
click at [948, 533] on textarea "Hi [PERSON_NAME], this is Hailey with University View. I was able to hear back …" at bounding box center [695, 537] width 653 height 48
click at [523, 545] on textarea "Hi [PERSON_NAME], this is Hailey with University View. I was able to hear back …" at bounding box center [695, 537] width 653 height 48
type textarea "Hi [PERSON_NAME], this is Hailey with University View. I was able to hear back …"
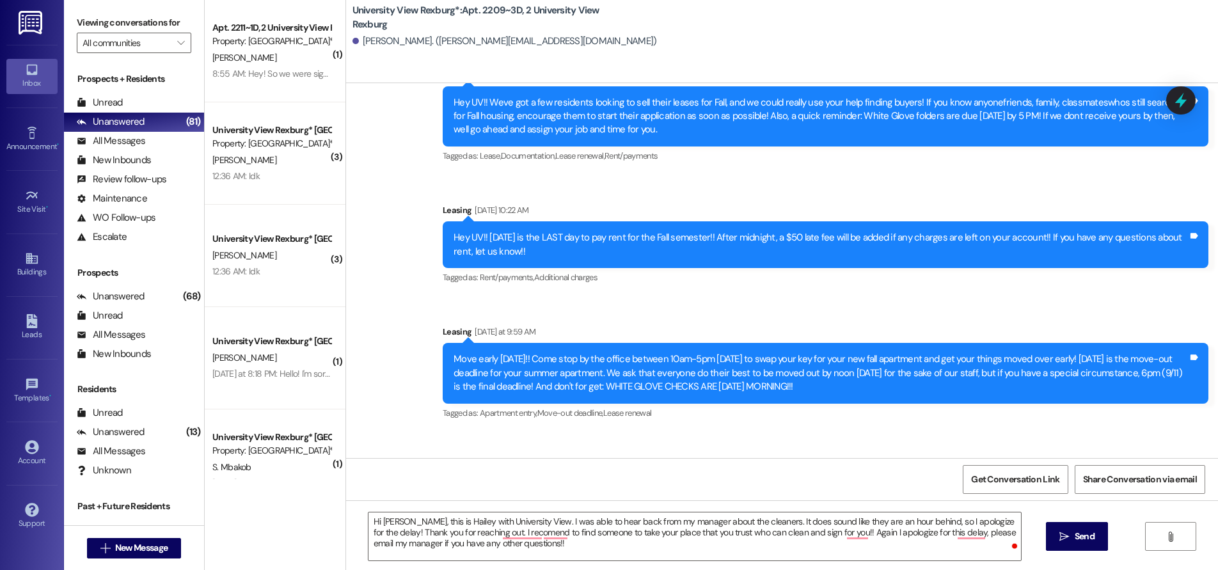
click at [1075, 536] on span "Send" at bounding box center [1085, 536] width 20 height 13
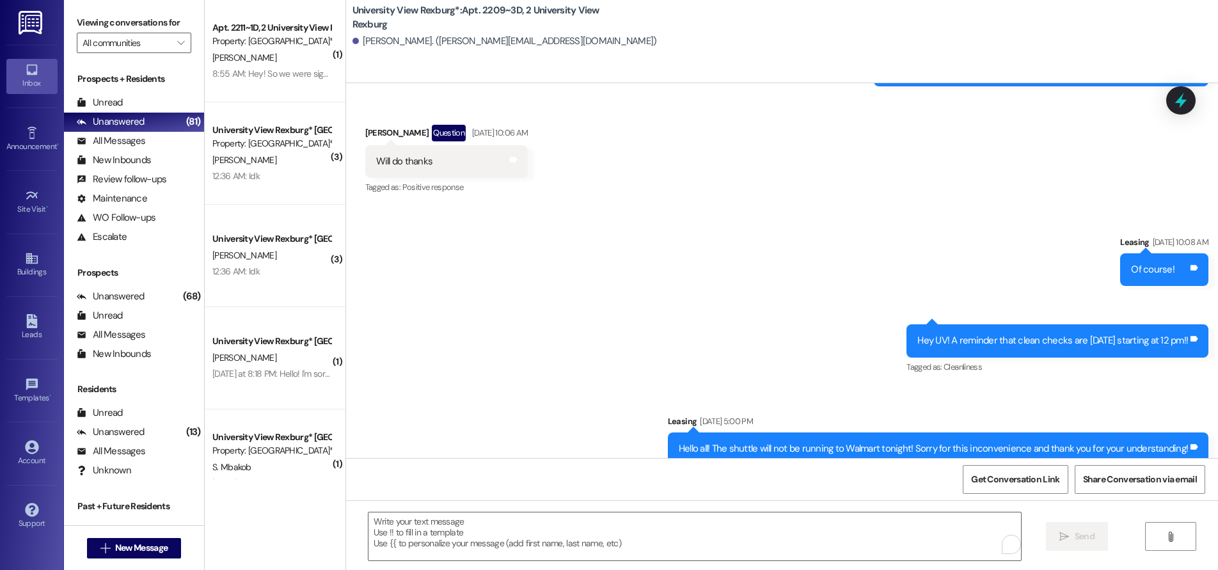
scroll to position [25075, 0]
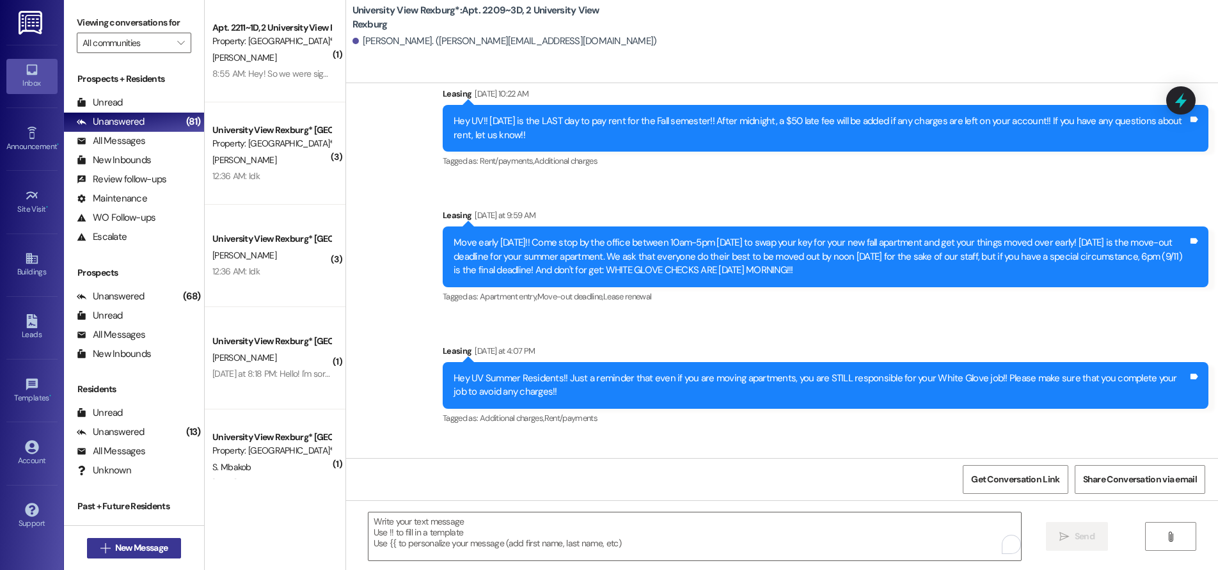
click at [115, 543] on span "New Message" at bounding box center [141, 547] width 52 height 13
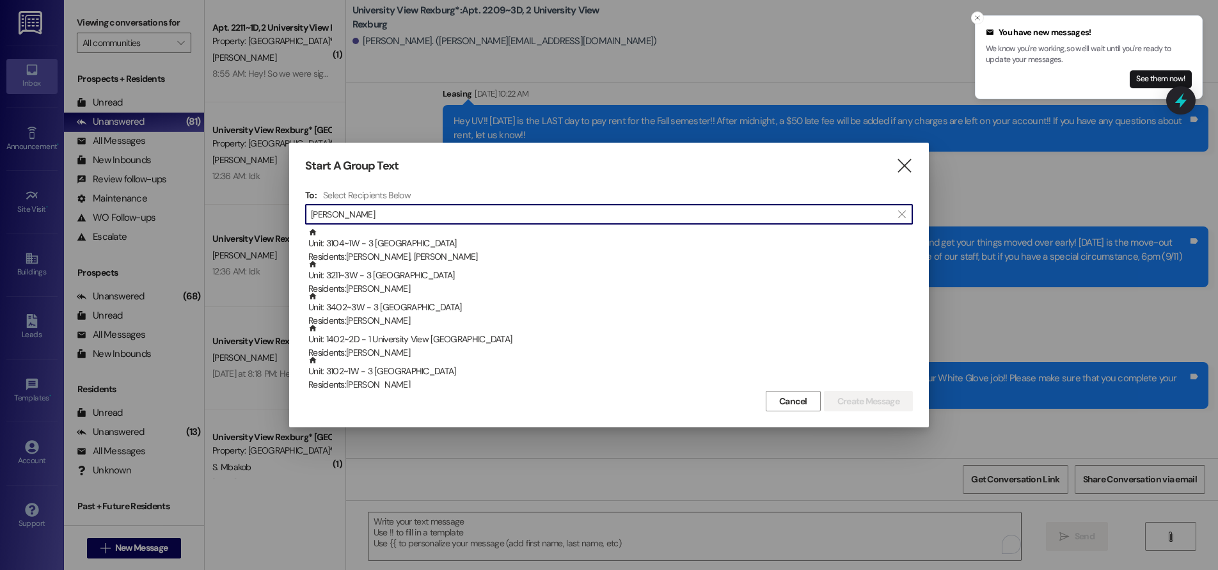
type input "[PERSON_NAME]"
click at [898, 169] on icon "" at bounding box center [904, 165] width 17 height 13
